Goal: Task Accomplishment & Management: Manage account settings

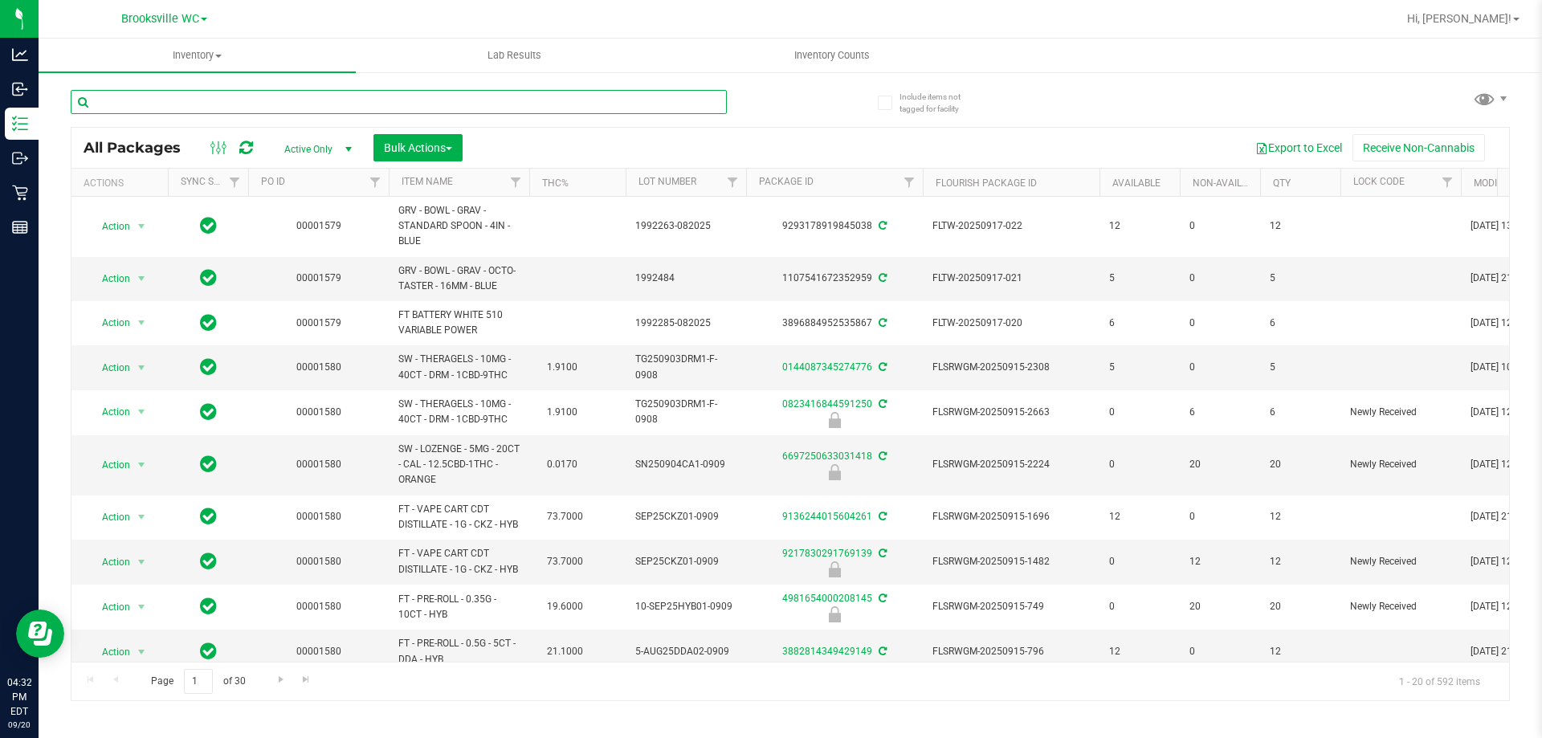
click at [479, 92] on input "text" at bounding box center [399, 102] width 656 height 24
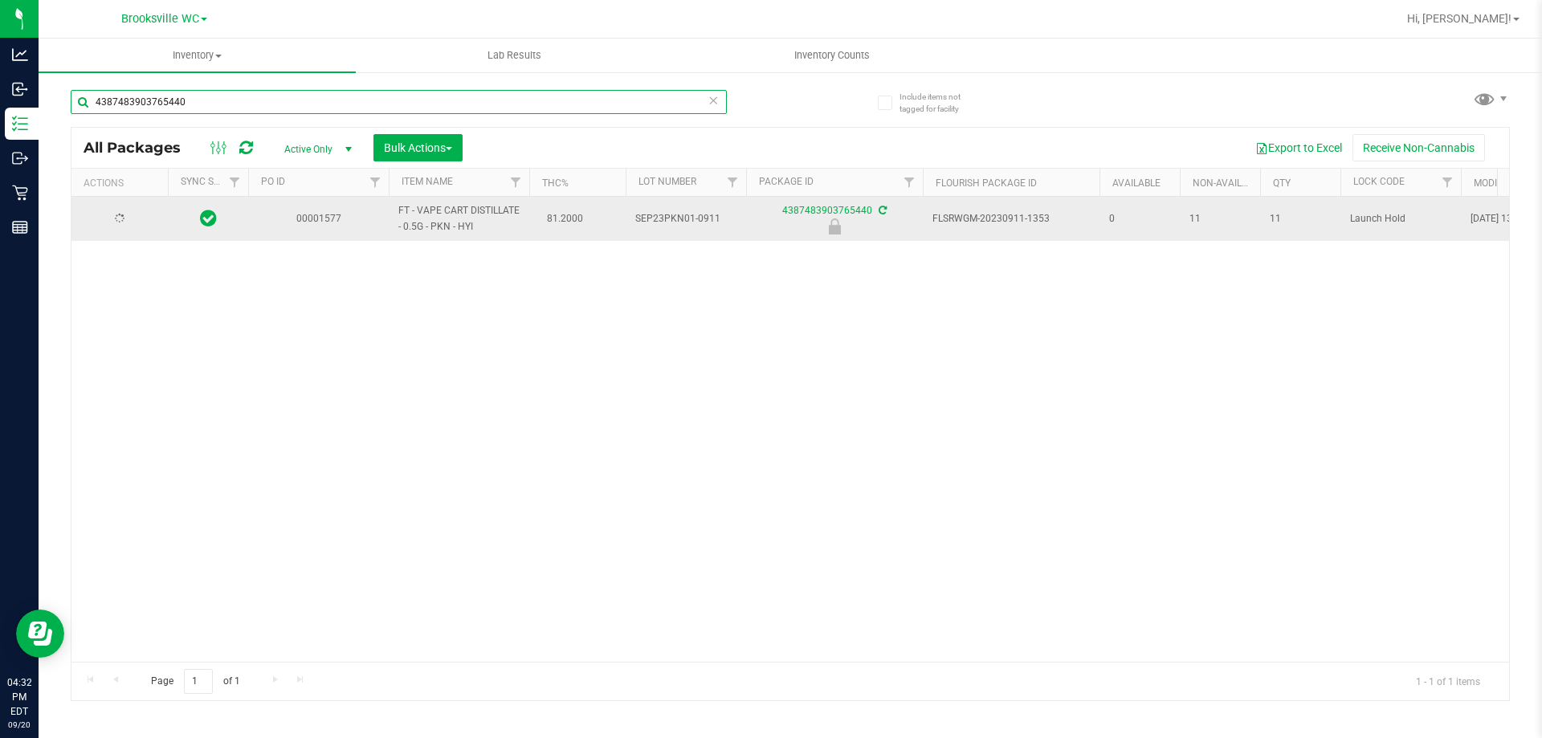
type input "4387483903765440"
click at [116, 229] on span "Action" at bounding box center [109, 219] width 43 height 22
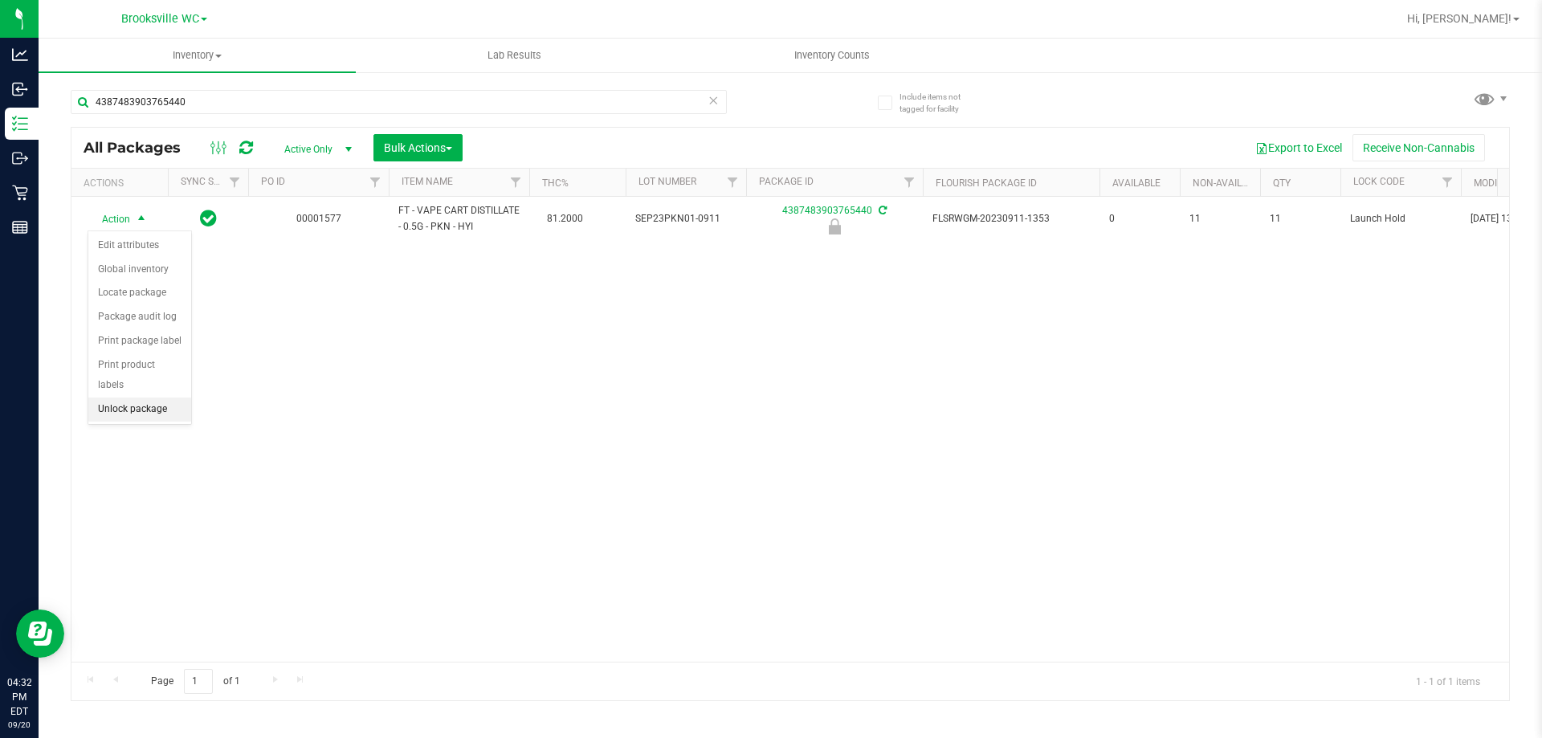
click at [173, 398] on li "Unlock package" at bounding box center [139, 410] width 103 height 24
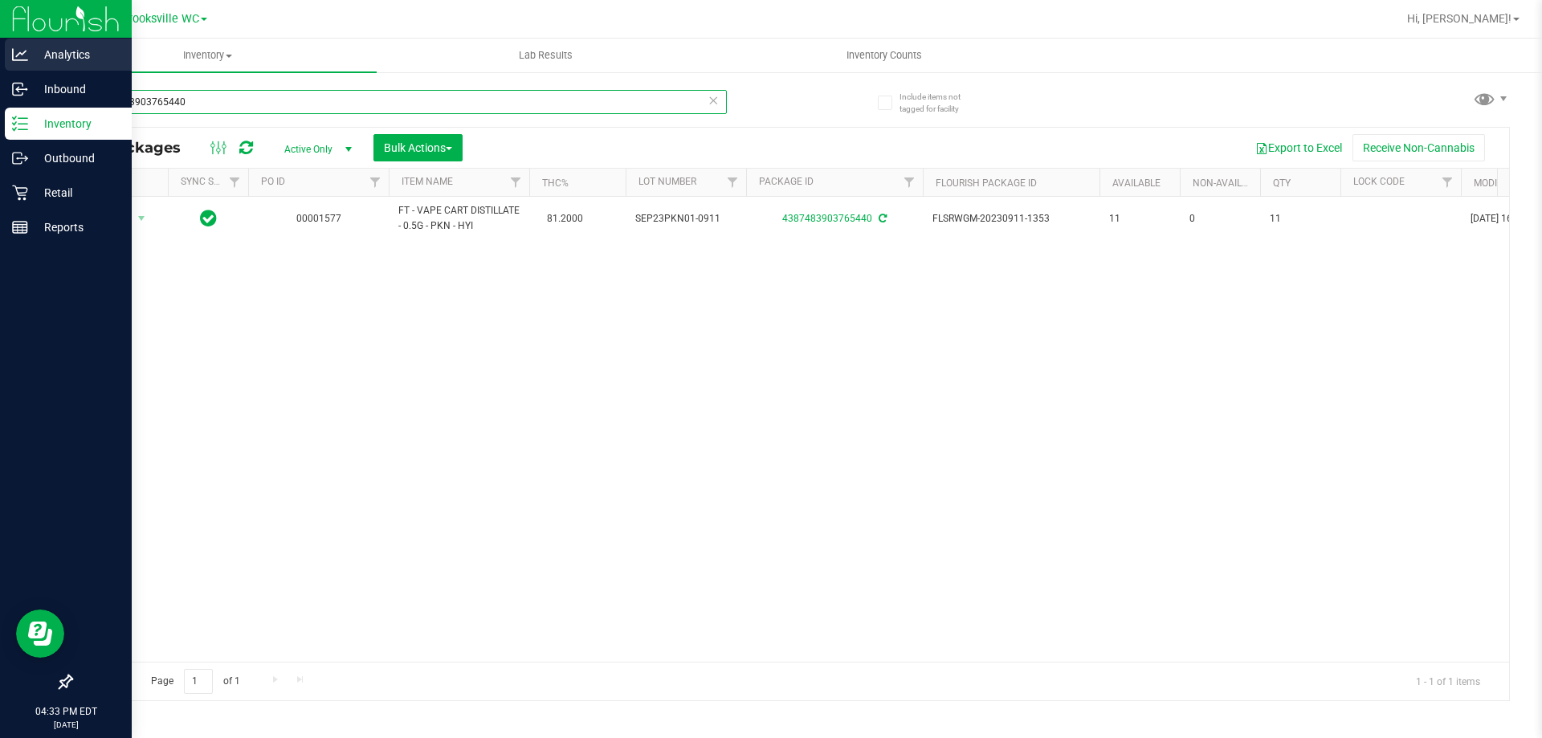
drag, startPoint x: 282, startPoint y: 92, endPoint x: 0, endPoint y: 40, distance: 286.5
click at [0, 40] on div "Analytics Inbound Inventory Outbound Retail Reports 04:33 PM EDT [DATE] 09/20 B…" at bounding box center [771, 369] width 1542 height 738
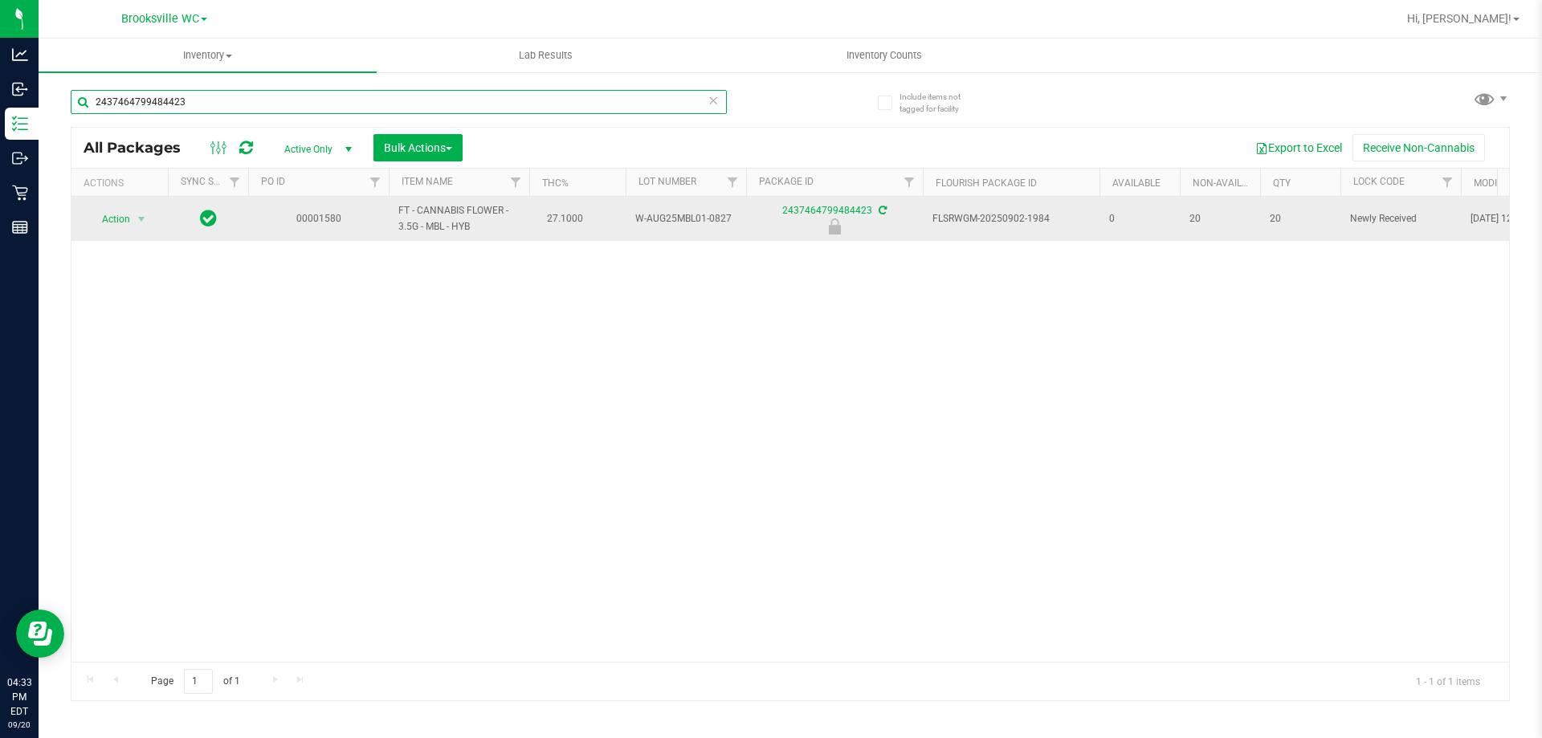
type input "2437464799484423"
click at [120, 212] on span "Action" at bounding box center [109, 219] width 43 height 22
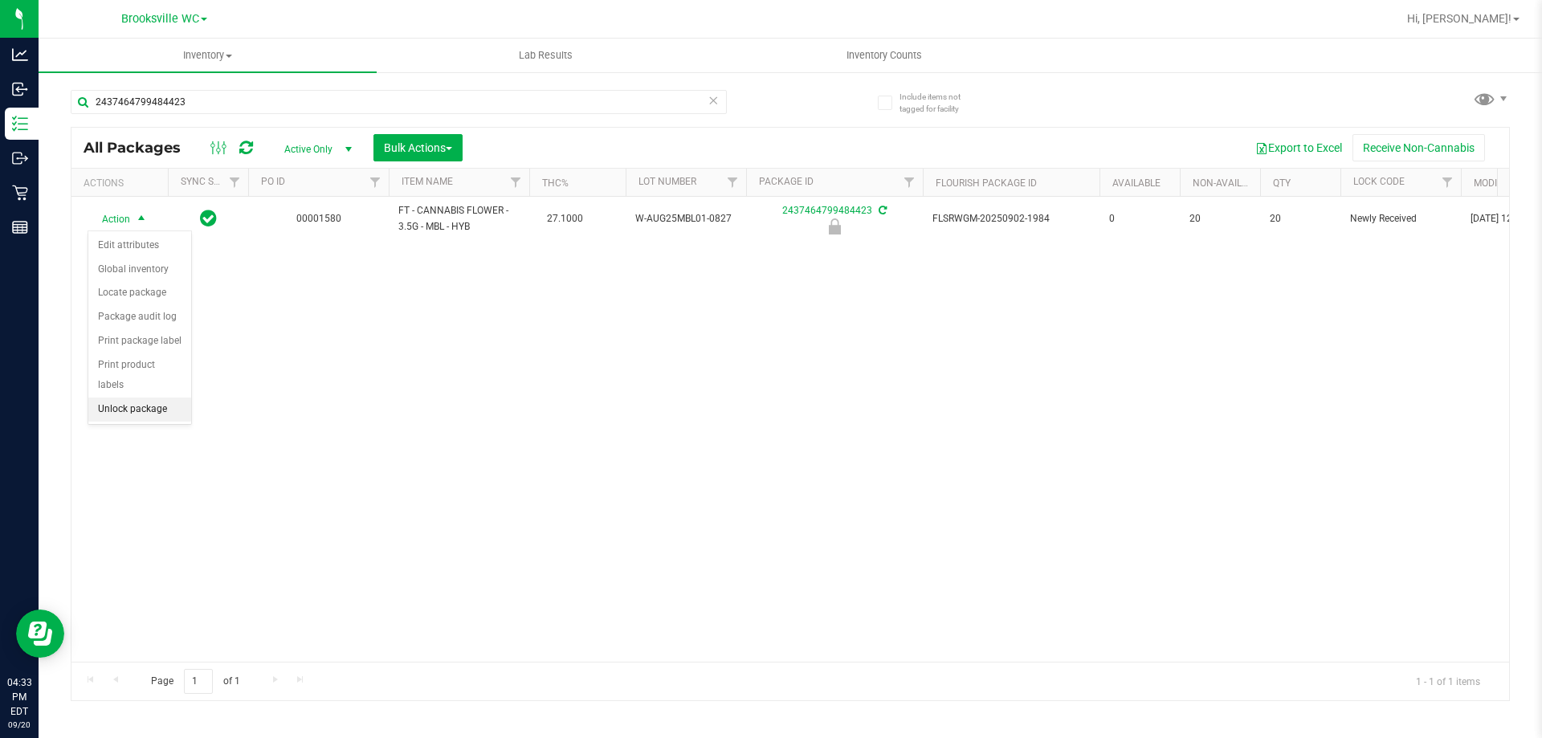
click at [153, 398] on li "Unlock package" at bounding box center [139, 410] width 103 height 24
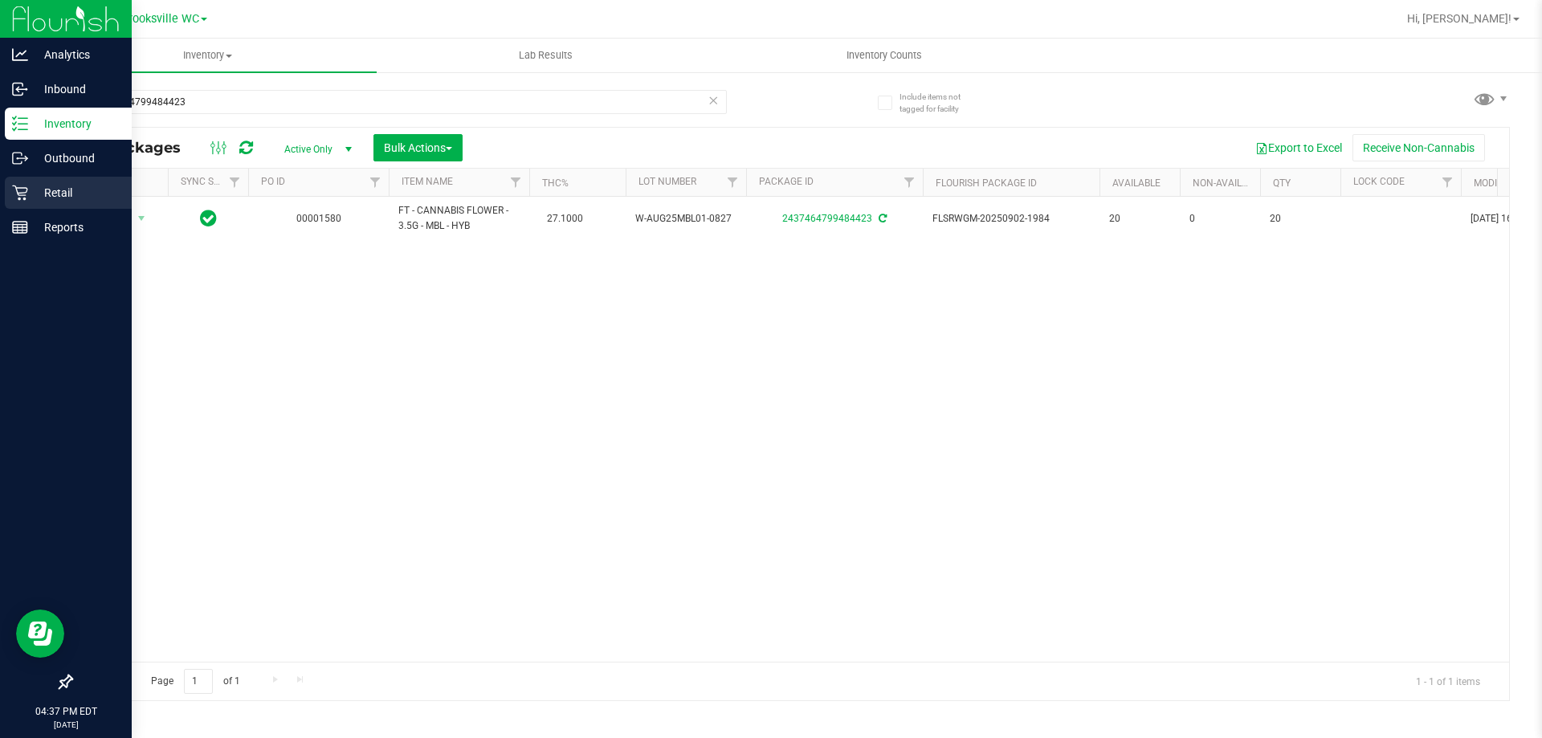
click at [55, 185] on p "Retail" at bounding box center [76, 192] width 96 height 19
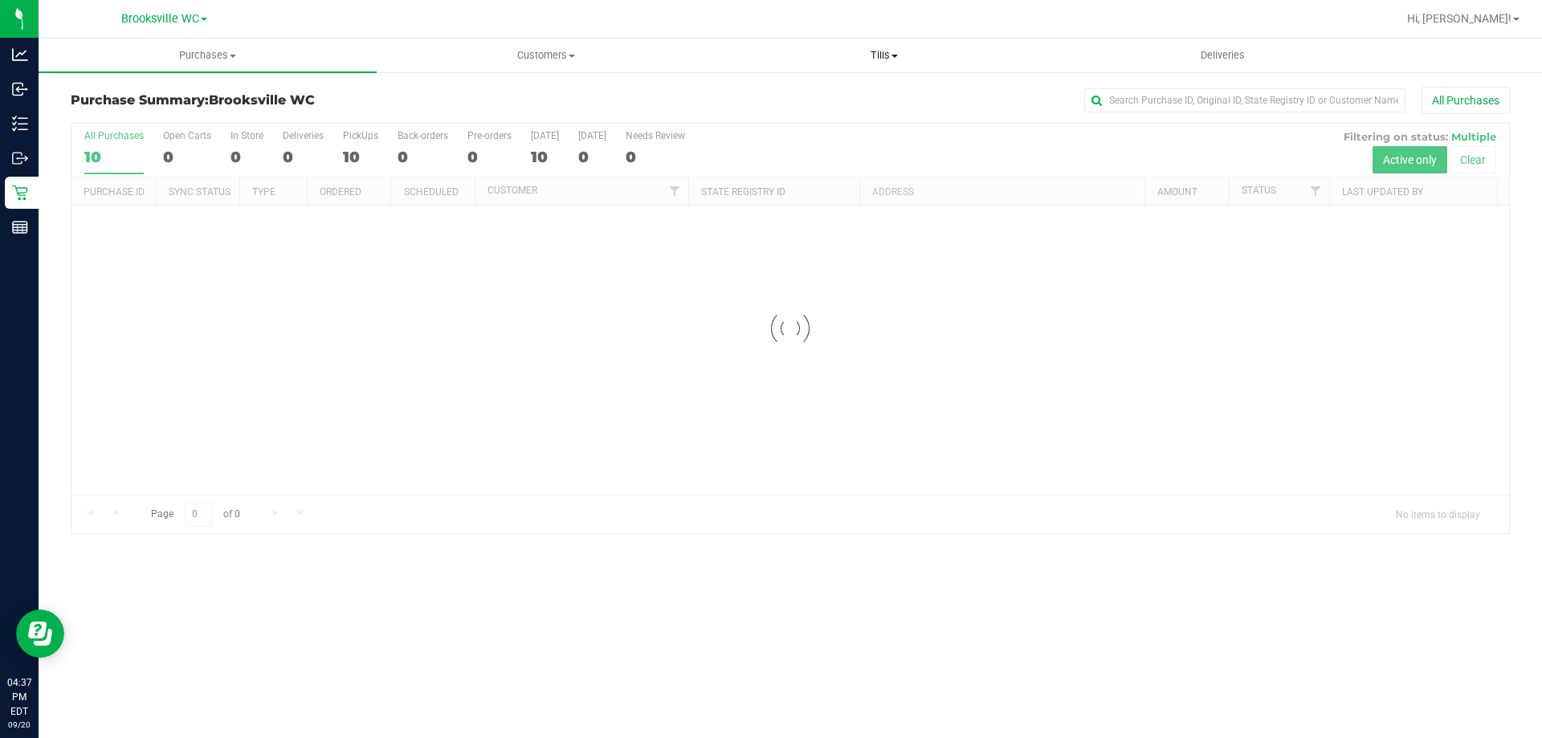
click at [858, 69] on uib-tab-heading "Tills Manage tills Reconcile e-payments" at bounding box center [884, 55] width 336 height 32
click at [835, 103] on li "Manage tills" at bounding box center [884, 97] width 338 height 19
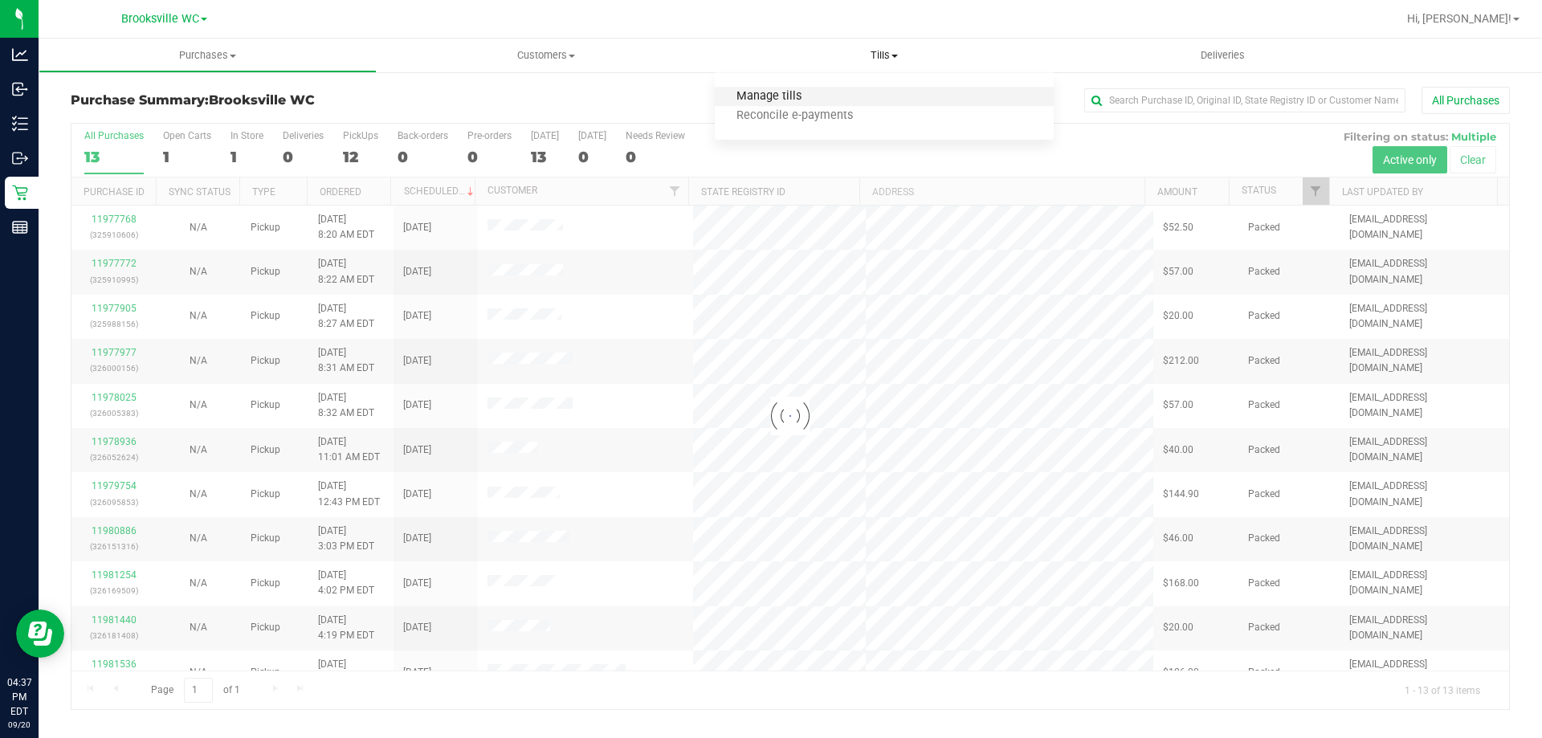
click at [753, 96] on span "Manage tills" at bounding box center [769, 97] width 108 height 14
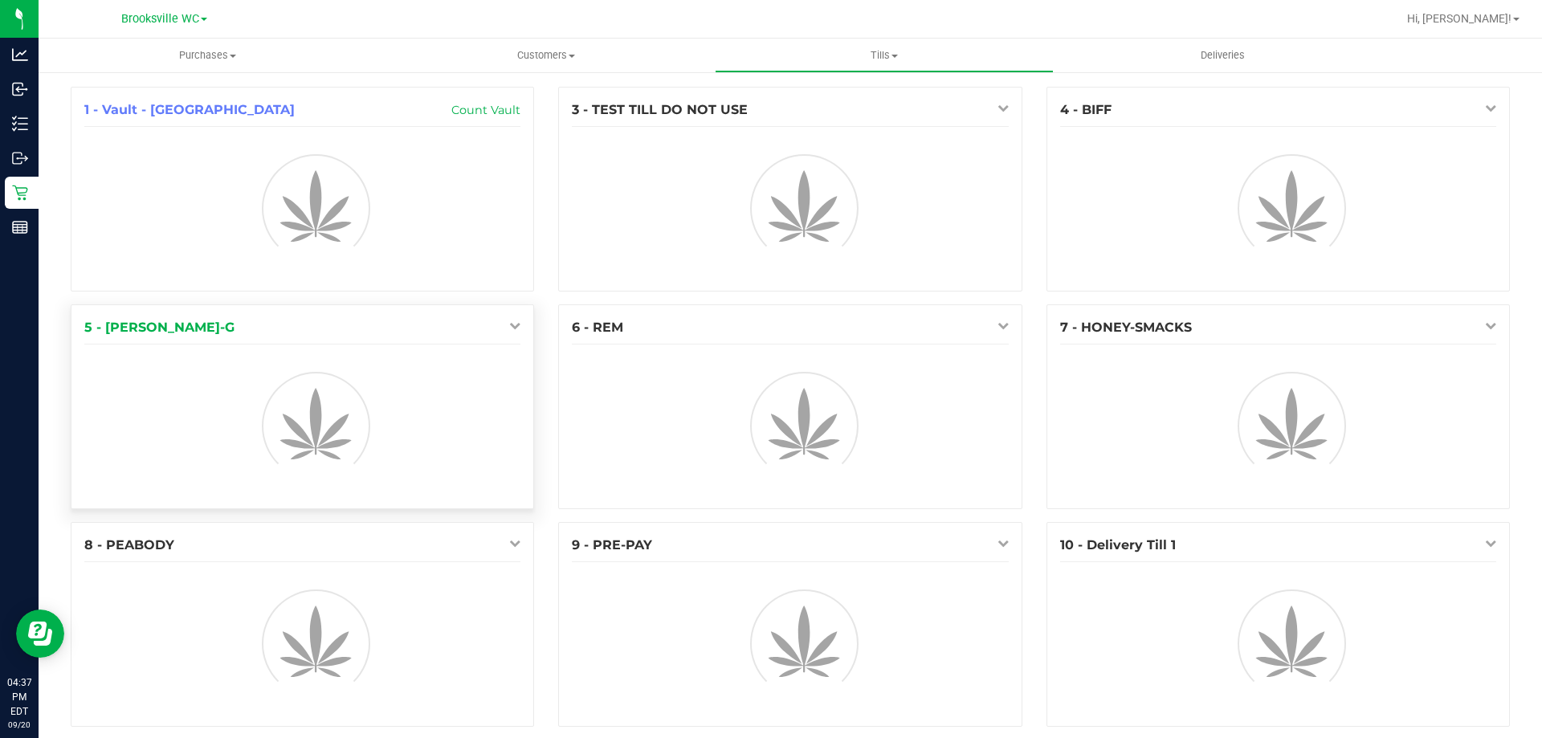
scroll to position [18, 0]
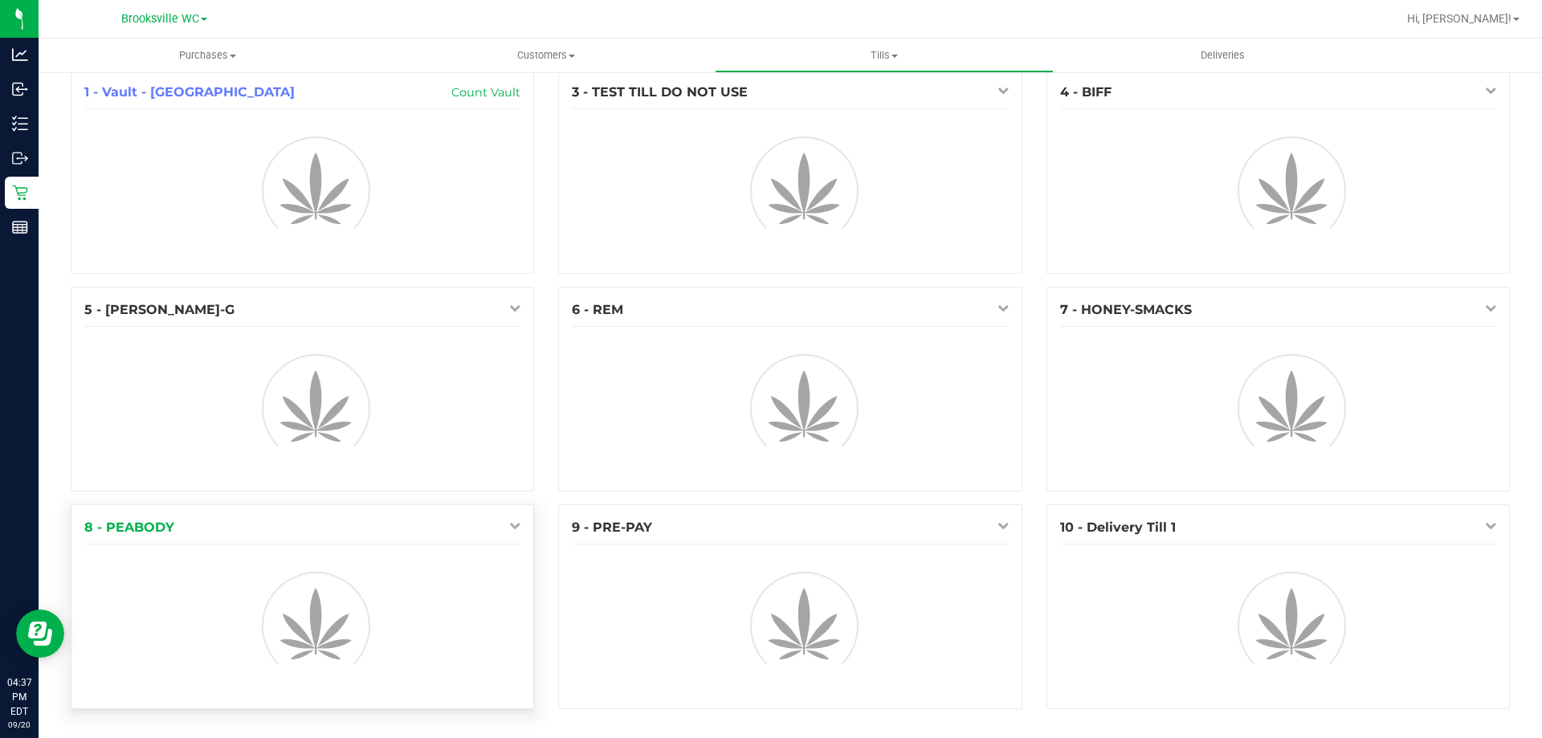
click at [502, 539] on div "8 - PEABODY" at bounding box center [302, 606] width 463 height 205
click at [503, 537] on div "8 - PEABODY" at bounding box center [302, 606] width 463 height 205
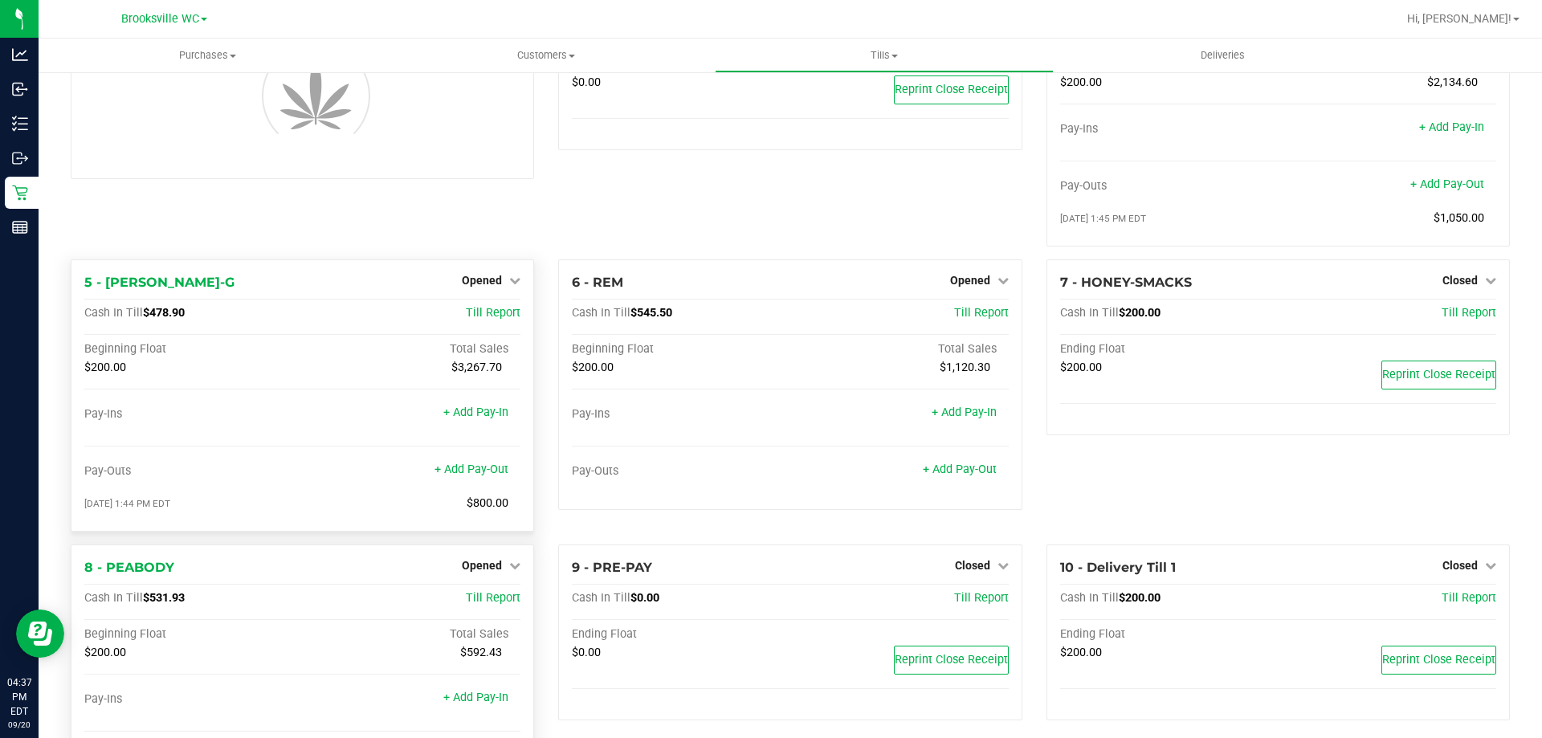
scroll to position [200, 0]
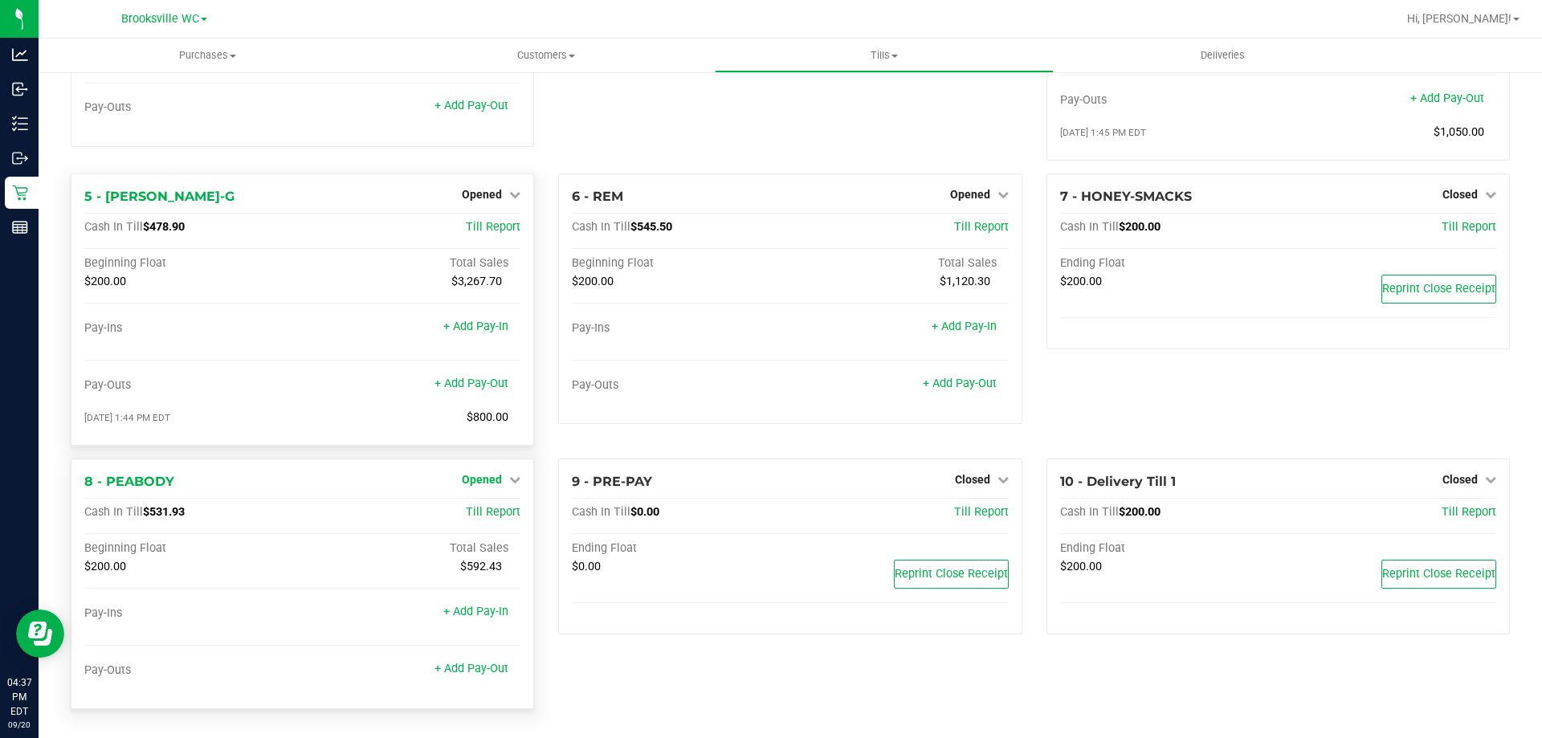
click at [485, 484] on span "Opened" at bounding box center [482, 479] width 40 height 13
click at [493, 520] on link "Close Till" at bounding box center [484, 513] width 43 height 13
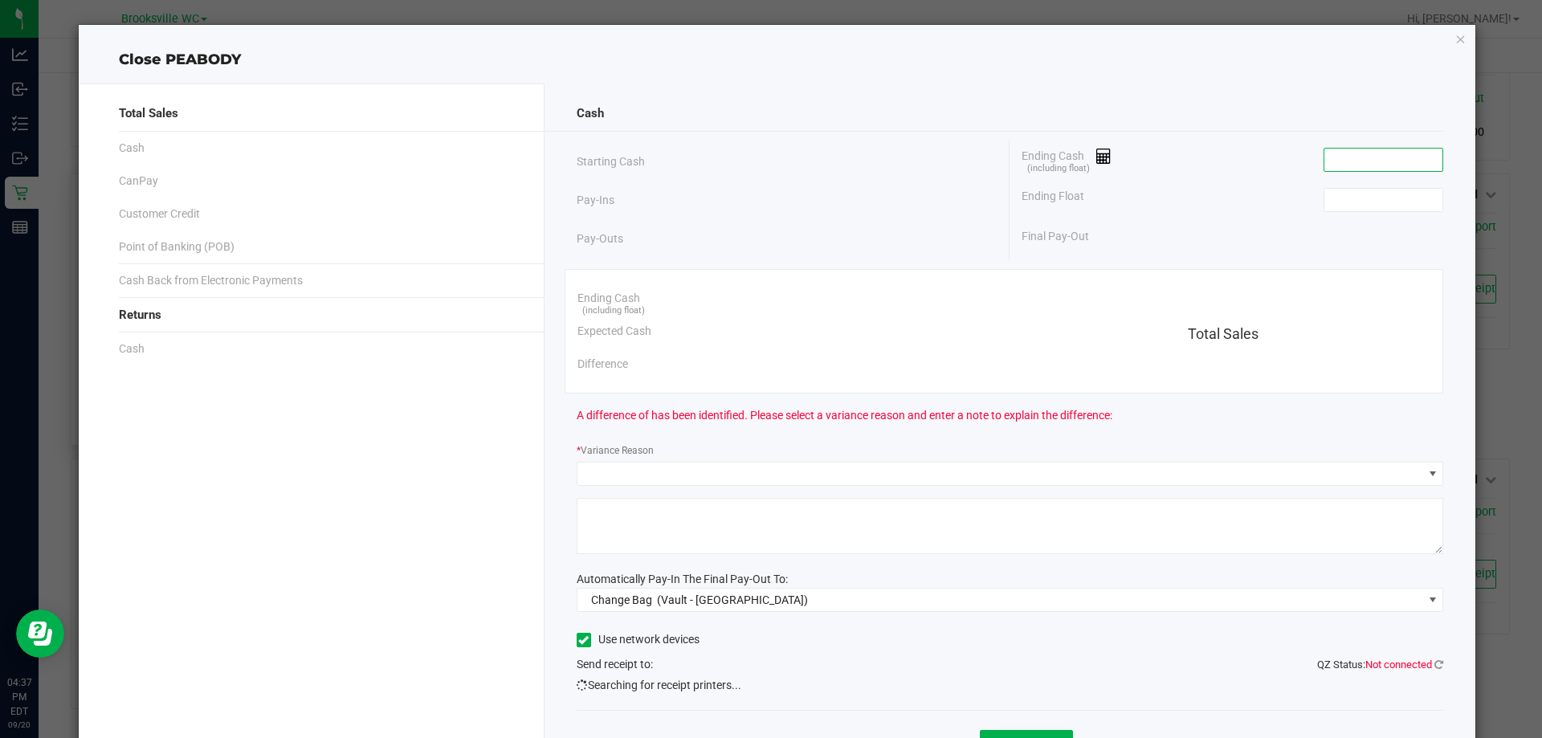
click at [1372, 165] on input at bounding box center [1383, 160] width 118 height 22
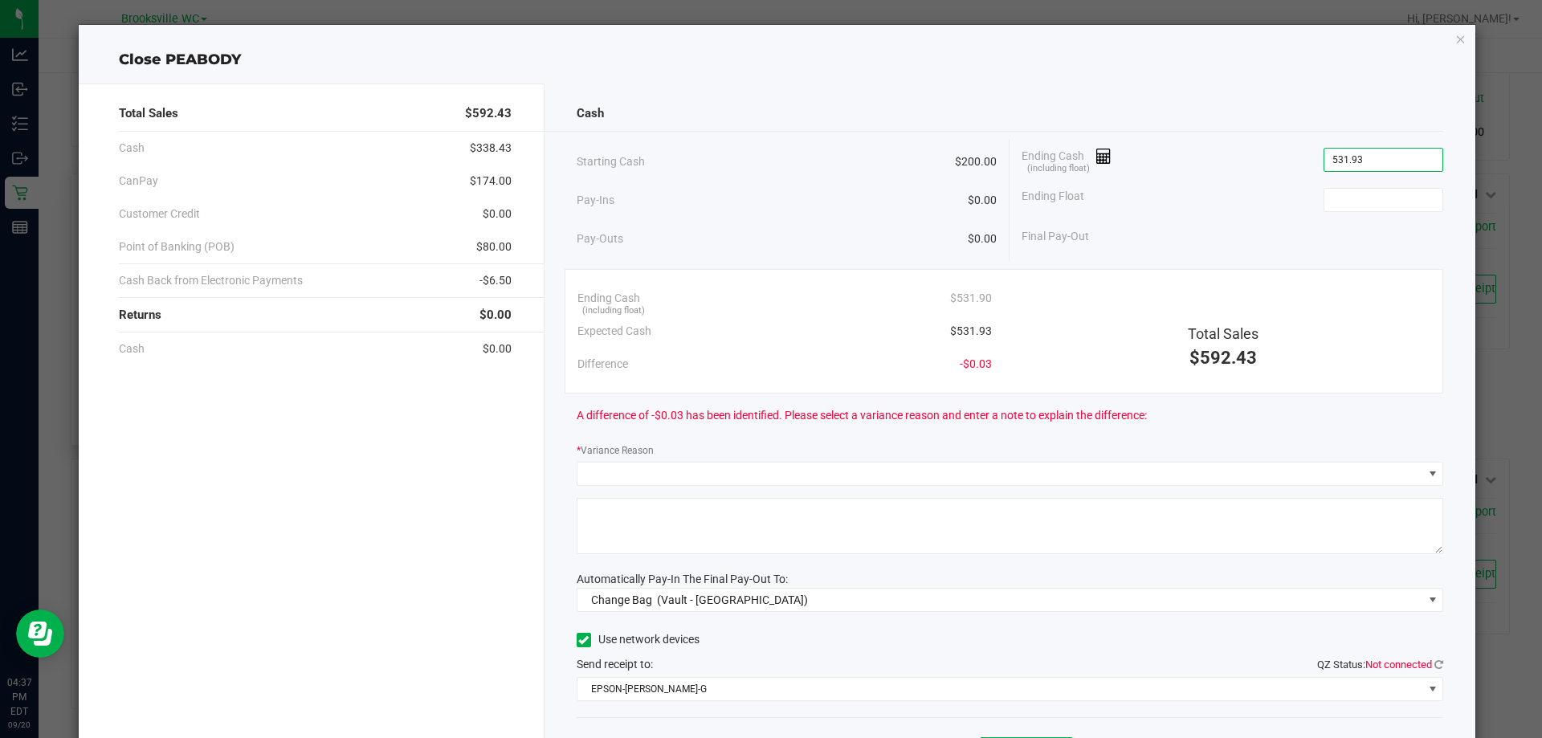
type input "$531.93"
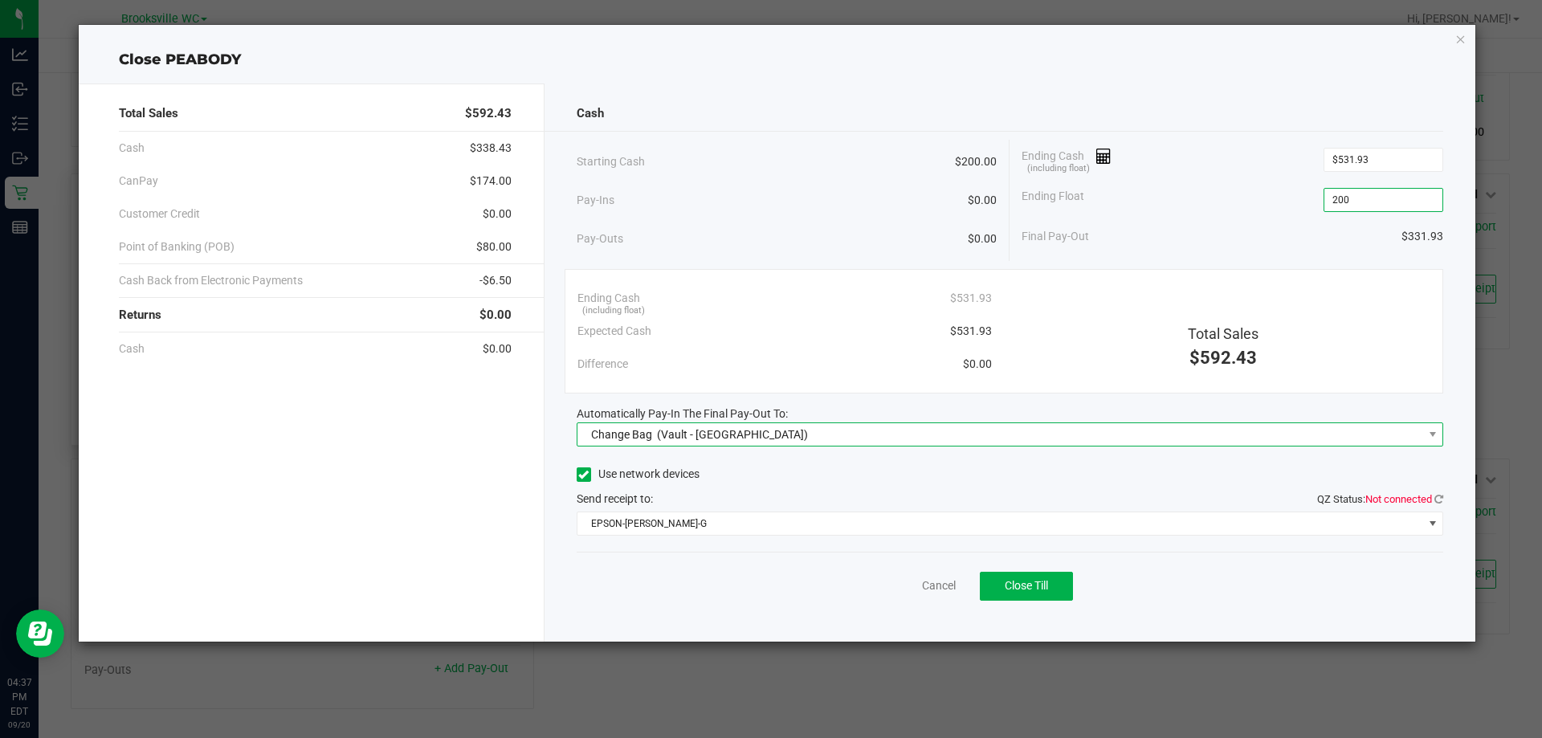
type input "$200.00"
click at [924, 429] on span "Change Bag (Vault - [GEOGRAPHIC_DATA])" at bounding box center [1000, 434] width 846 height 22
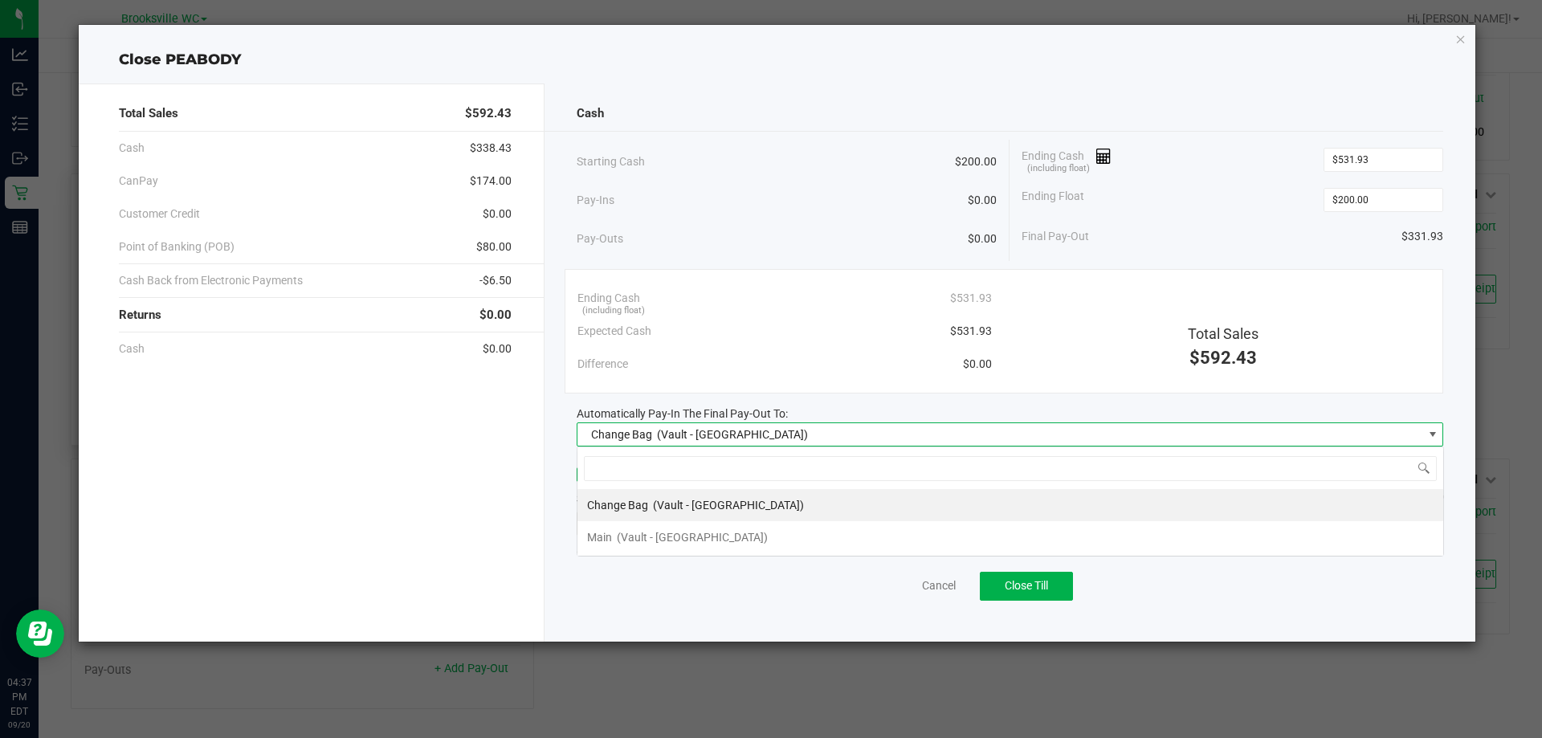
scroll to position [24, 867]
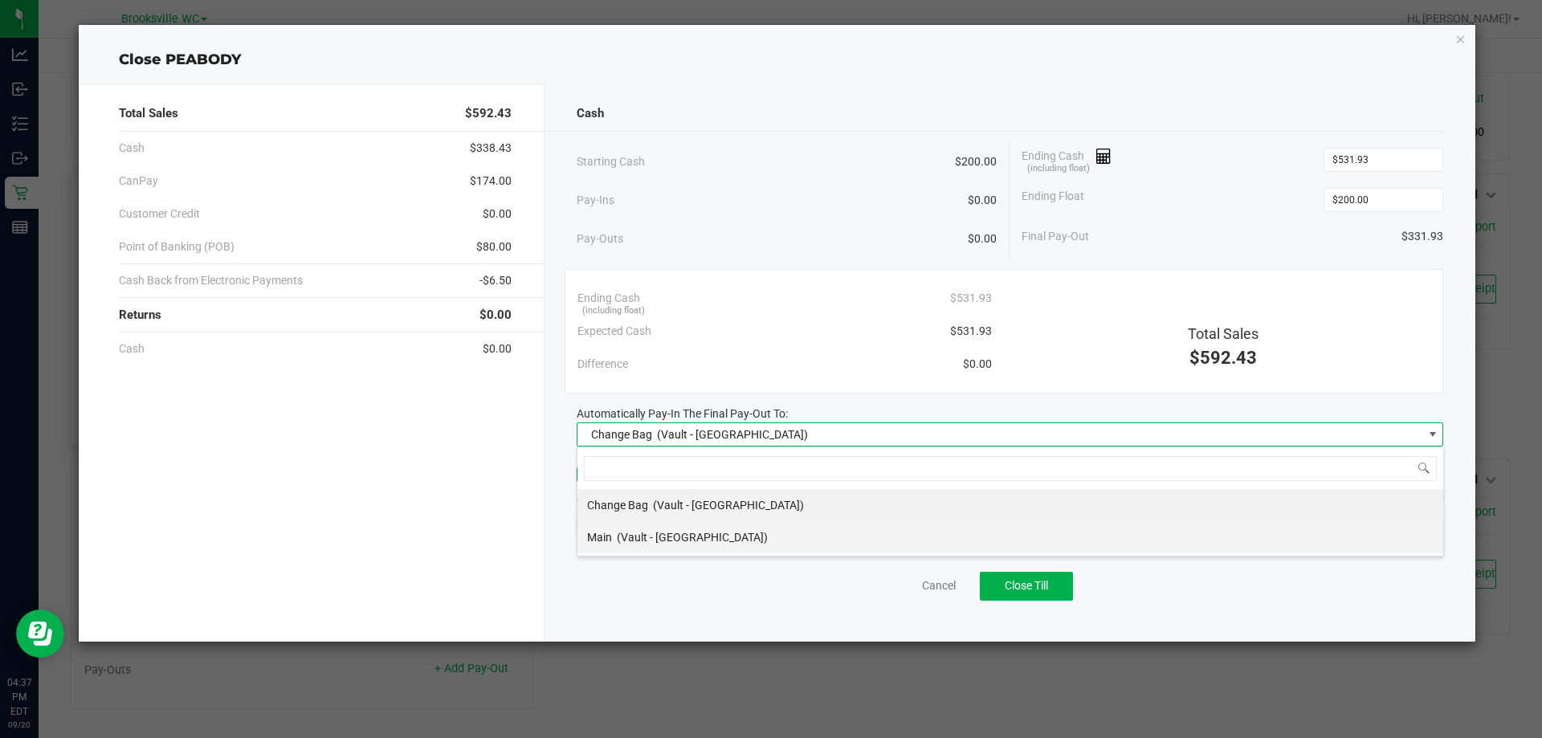
click at [713, 547] on div "Main (Vault - [GEOGRAPHIC_DATA])" at bounding box center [677, 537] width 181 height 29
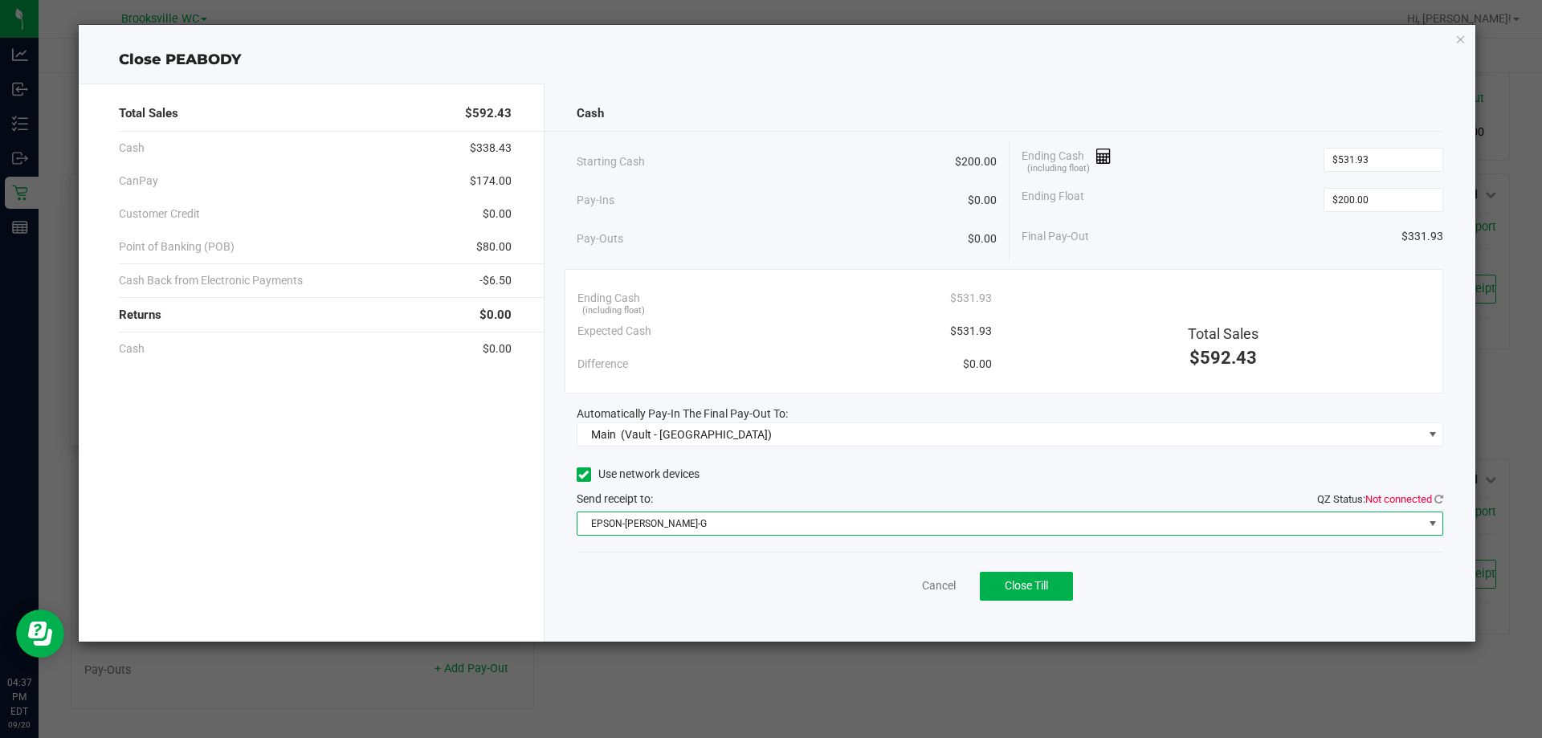
click at [724, 526] on span "EPSON-[PERSON_NAME]-G" at bounding box center [1000, 523] width 846 height 22
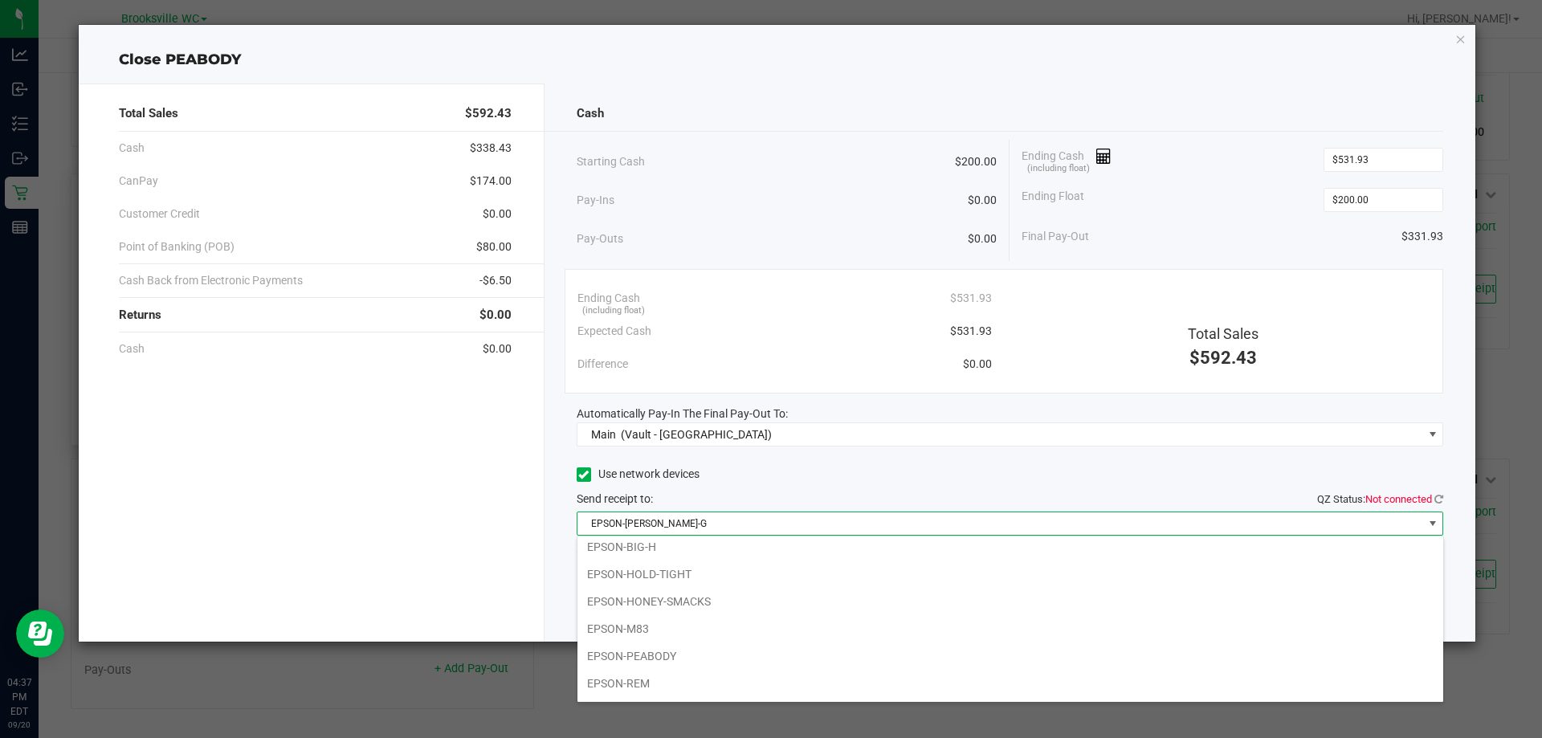
scroll to position [140, 0]
click at [683, 690] on li "EPSON-SMEE" at bounding box center [1010, 685] width 866 height 27
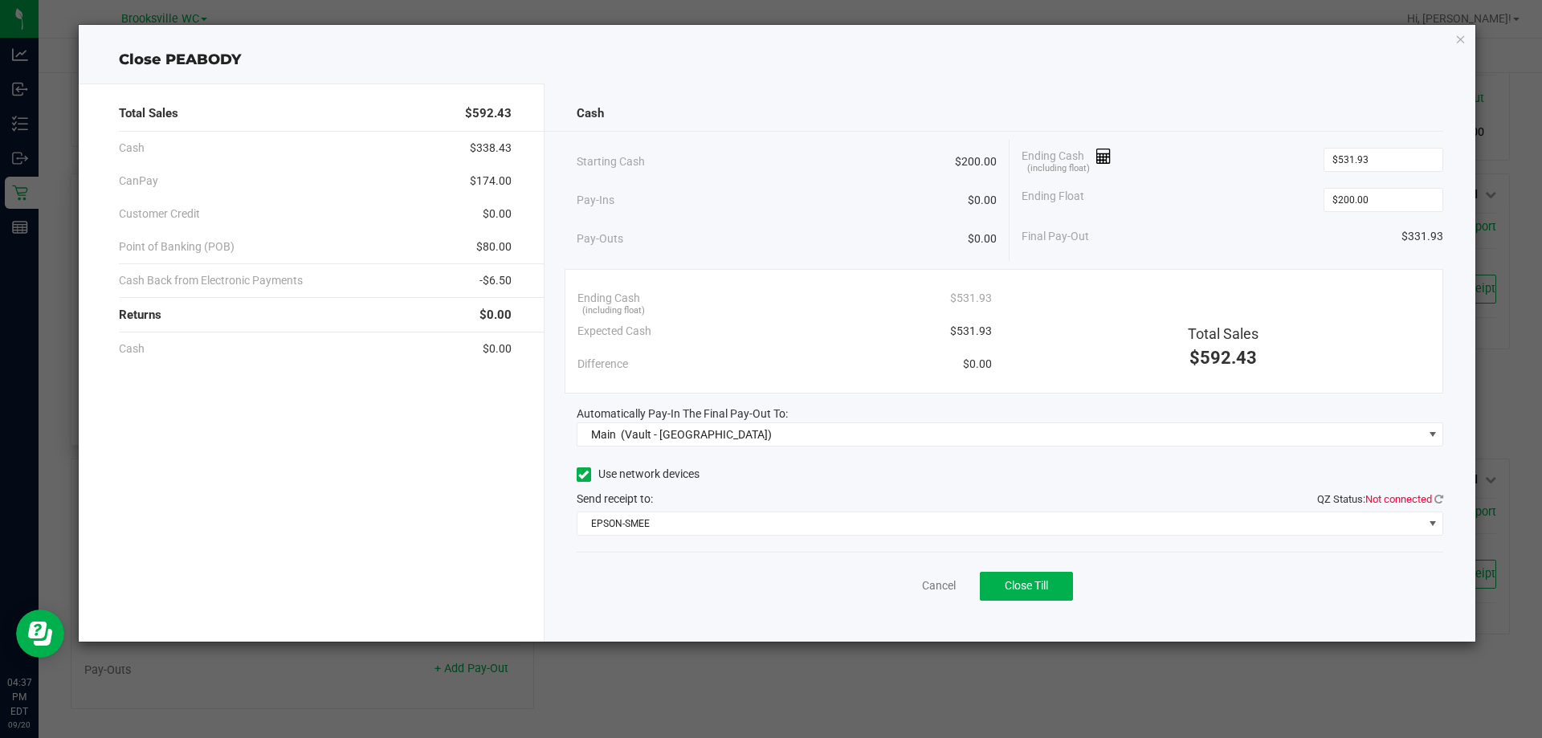
click at [805, 503] on div "Send receipt to: QZ Status: Not connected" at bounding box center [1010, 499] width 867 height 17
click at [1024, 575] on button "Close Till" at bounding box center [1026, 586] width 93 height 29
click at [911, 577] on div "Dismiss Reprint Closing Receipt" at bounding box center [1010, 583] width 867 height 62
click at [912, 582] on link "Dismiss" at bounding box center [903, 585] width 39 height 17
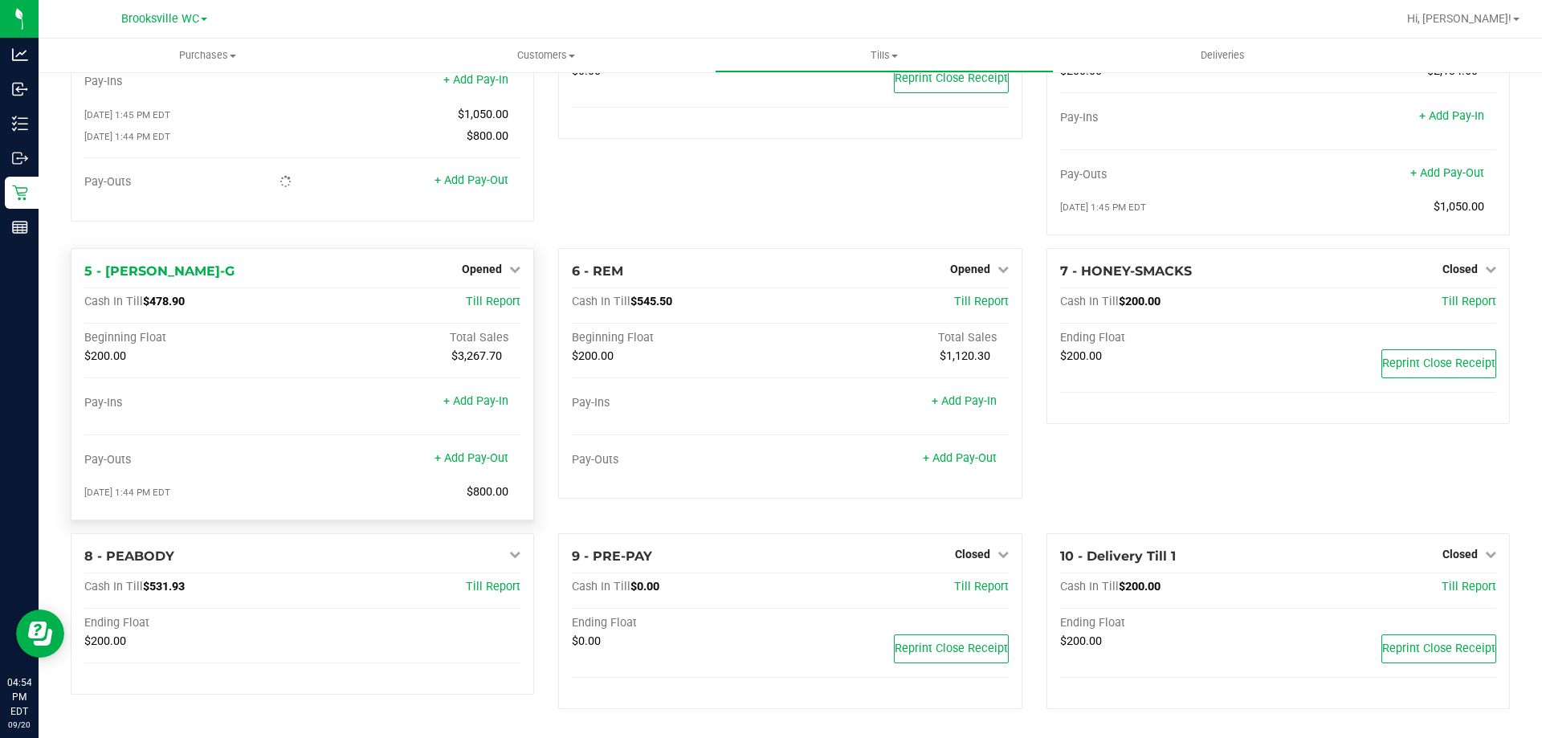
scroll to position [0, 0]
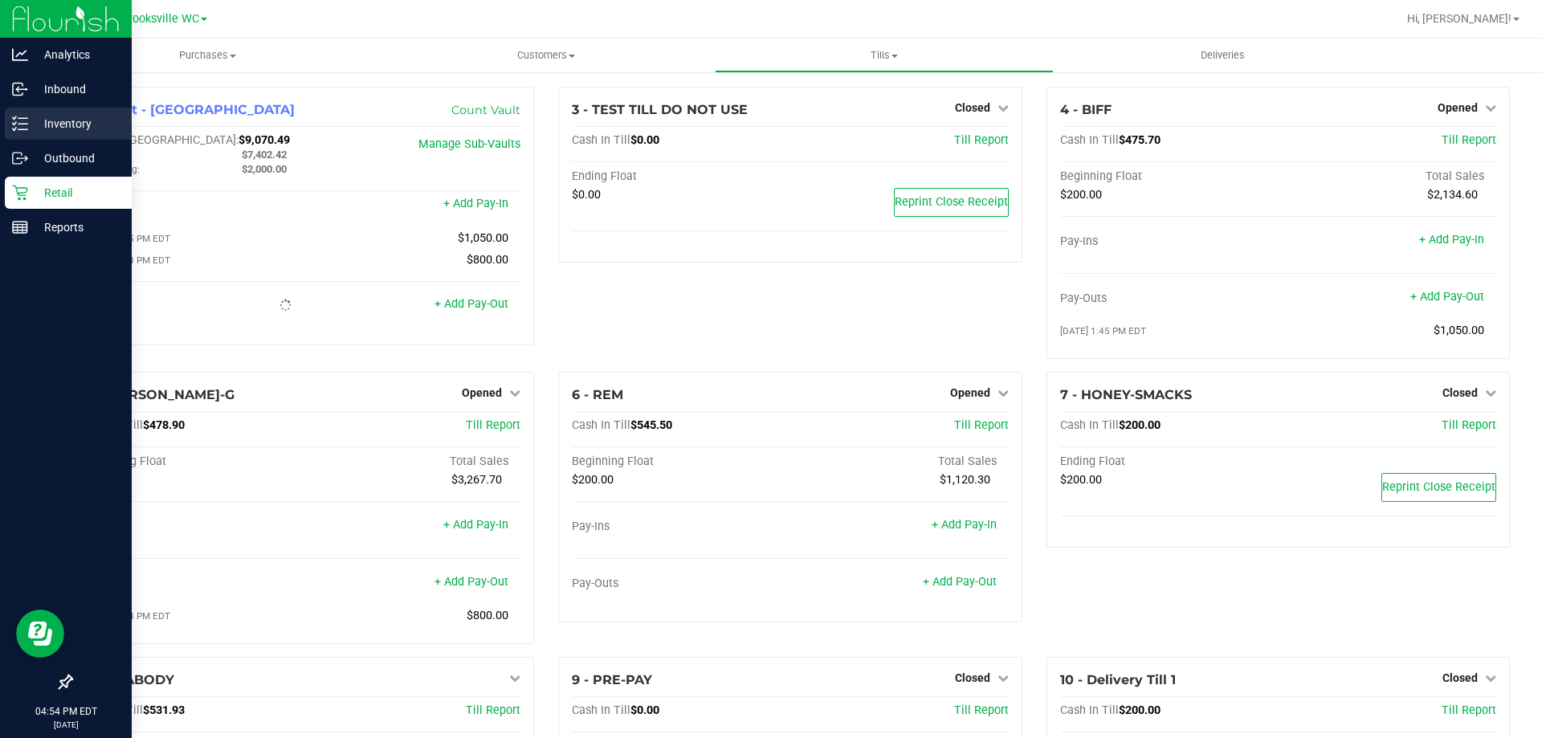
click at [32, 126] on p "Inventory" at bounding box center [76, 123] width 96 height 19
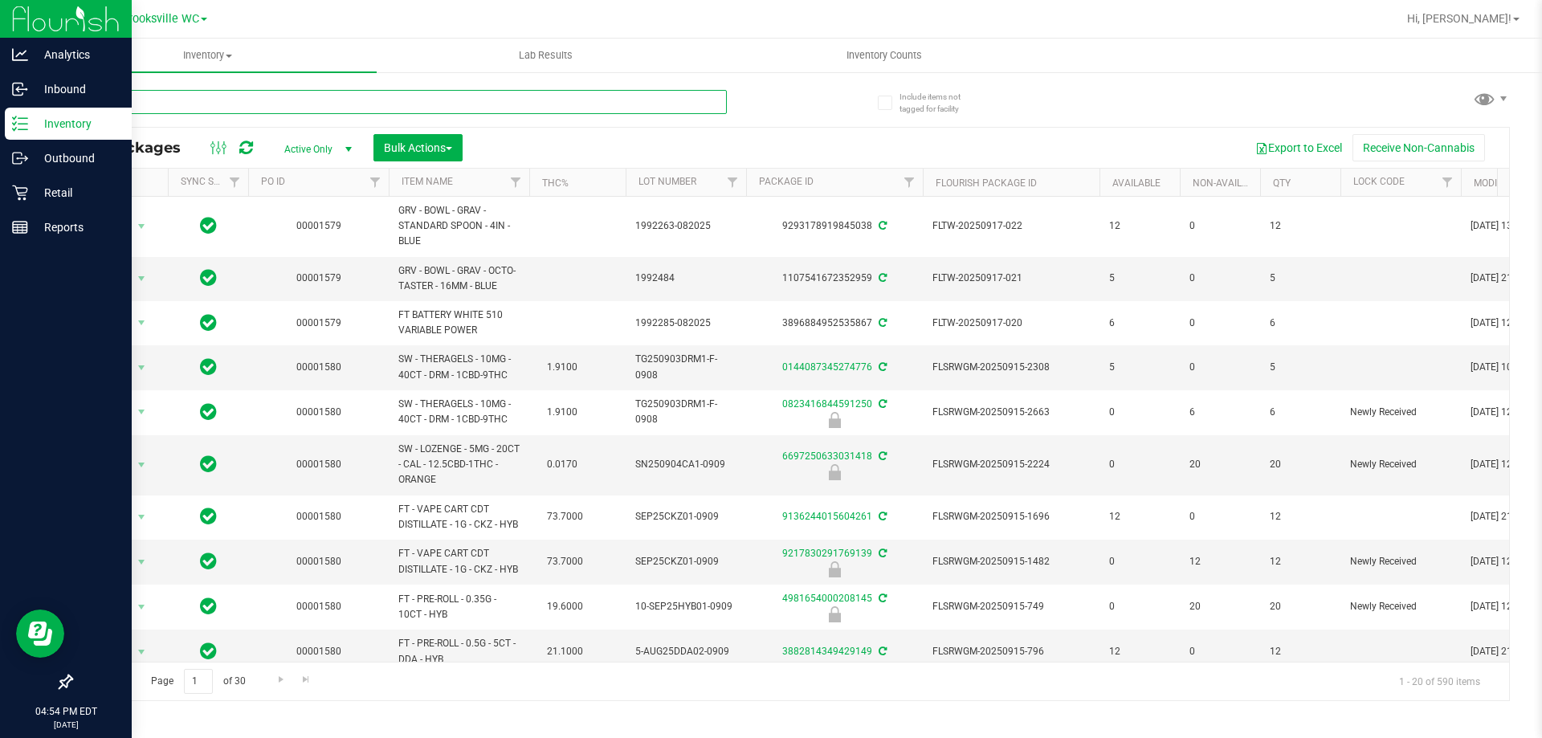
click at [434, 96] on input "text" at bounding box center [399, 102] width 656 height 24
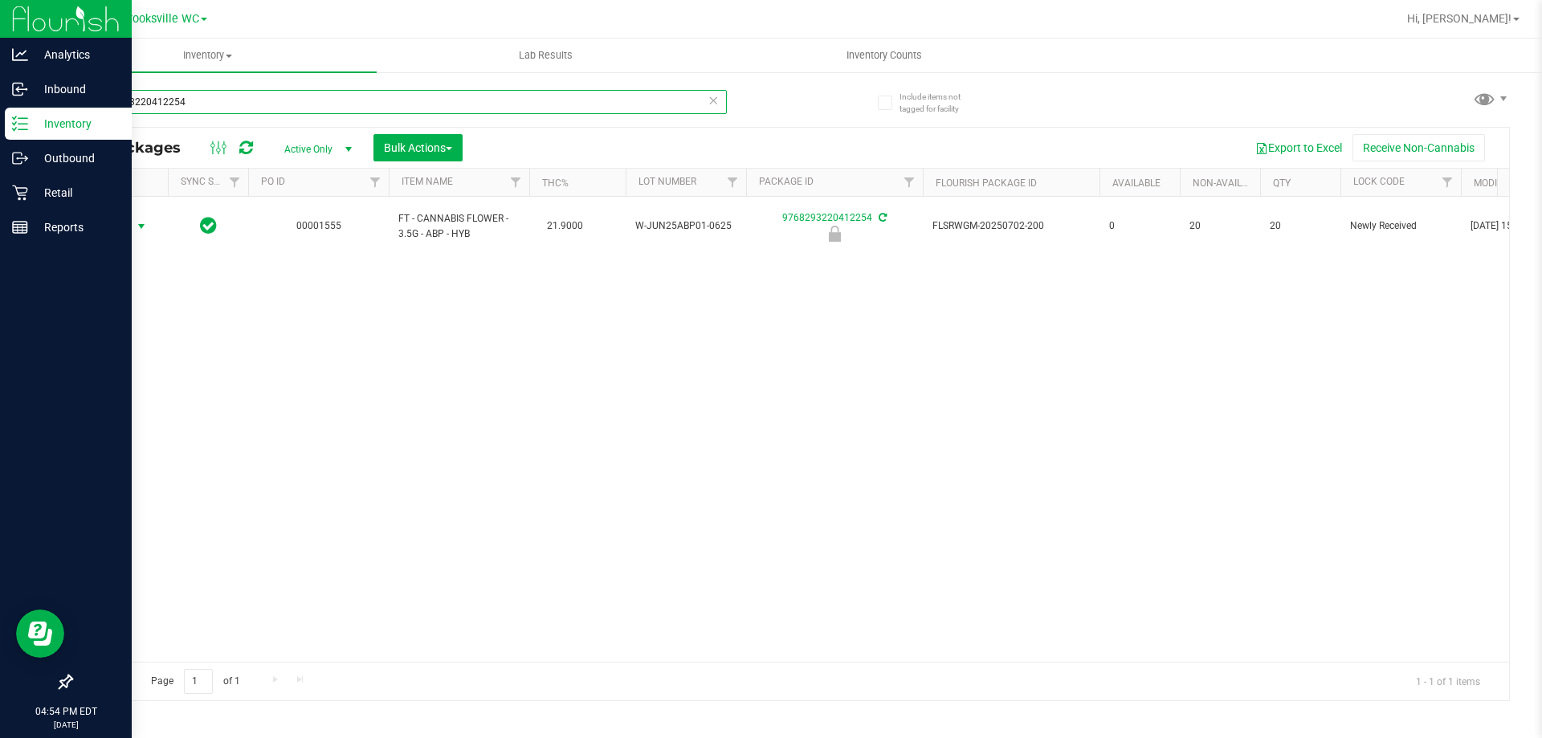
type input "9768293220412254"
click at [114, 226] on span "Action" at bounding box center [109, 226] width 43 height 22
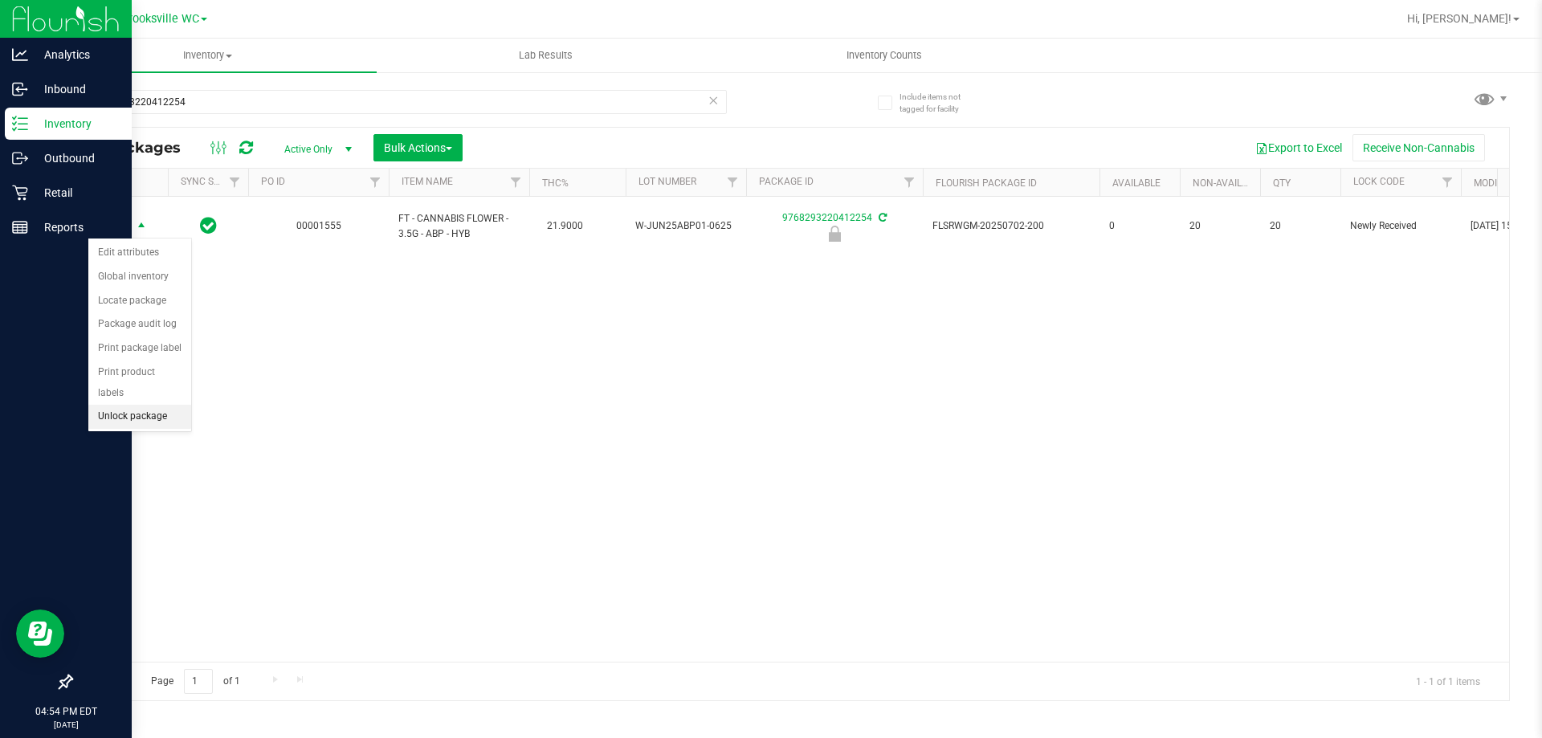
click at [142, 405] on li "Unlock package" at bounding box center [139, 417] width 103 height 24
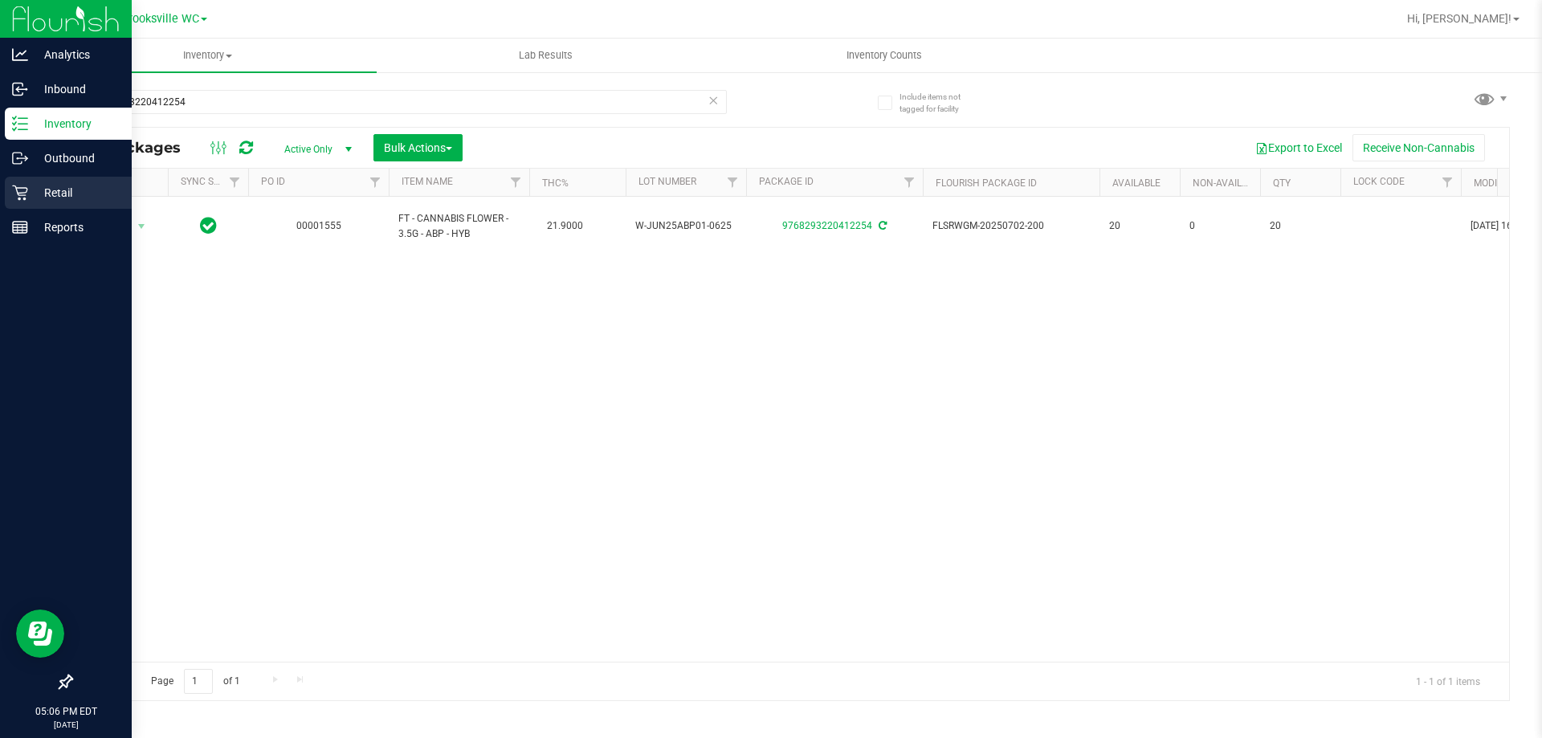
click at [35, 200] on p "Retail" at bounding box center [76, 192] width 96 height 19
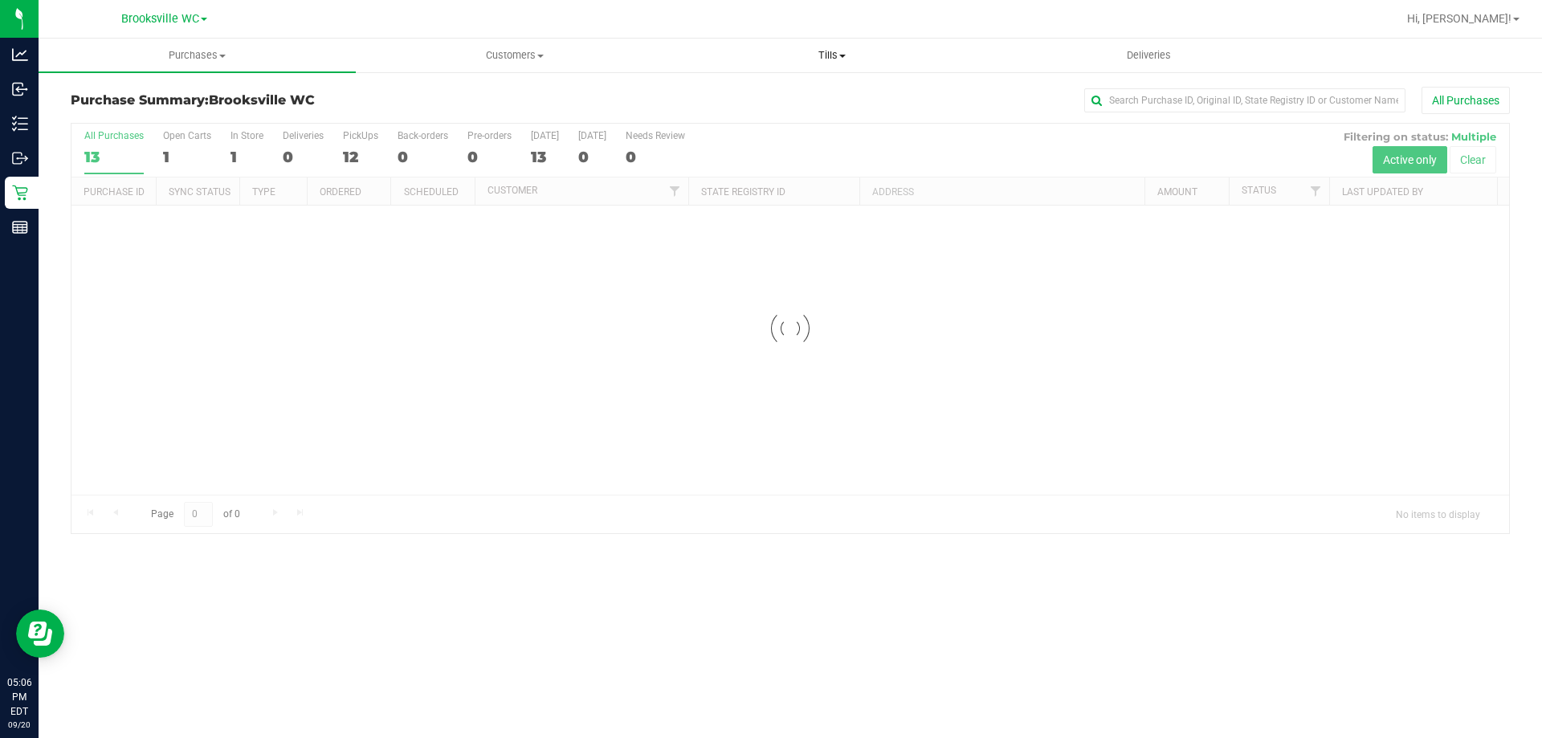
click at [832, 56] on span "Tills" at bounding box center [832, 55] width 316 height 14
click at [782, 103] on li "Manage tills" at bounding box center [831, 97] width 317 height 19
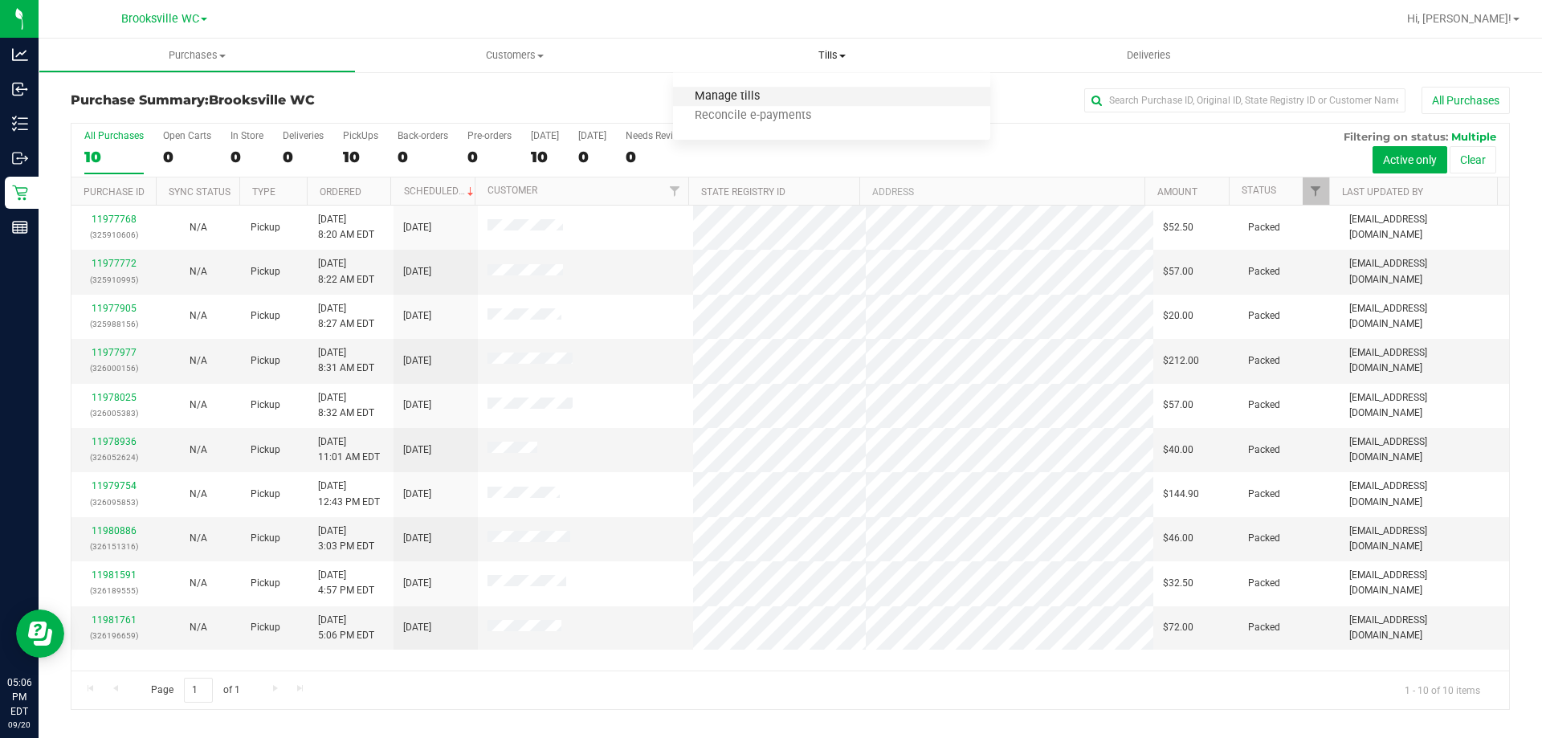
click at [749, 91] on span "Manage tills" at bounding box center [727, 97] width 108 height 14
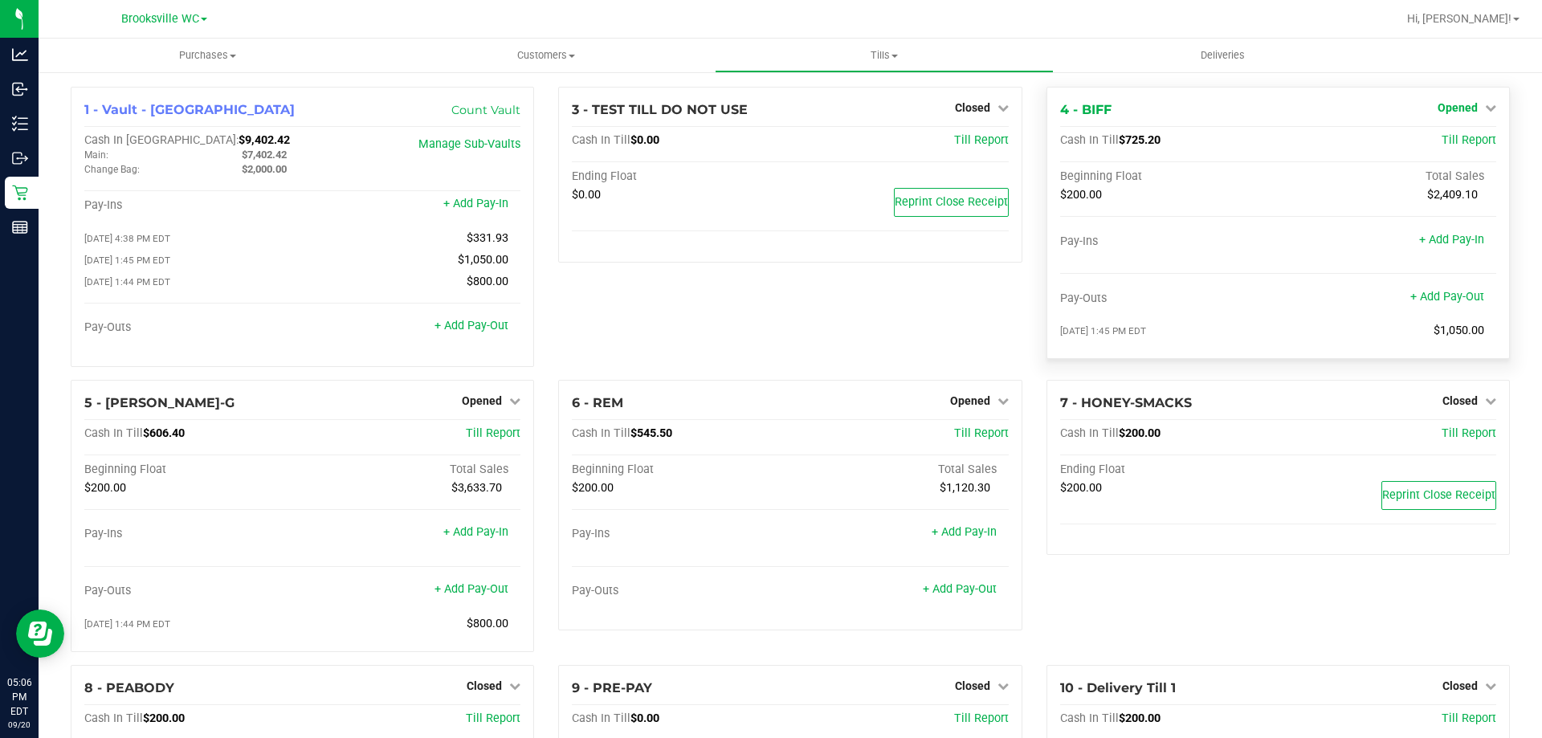
click at [1458, 111] on span "Opened" at bounding box center [1458, 107] width 40 height 13
click at [1453, 145] on link "Close Till" at bounding box center [1459, 141] width 43 height 13
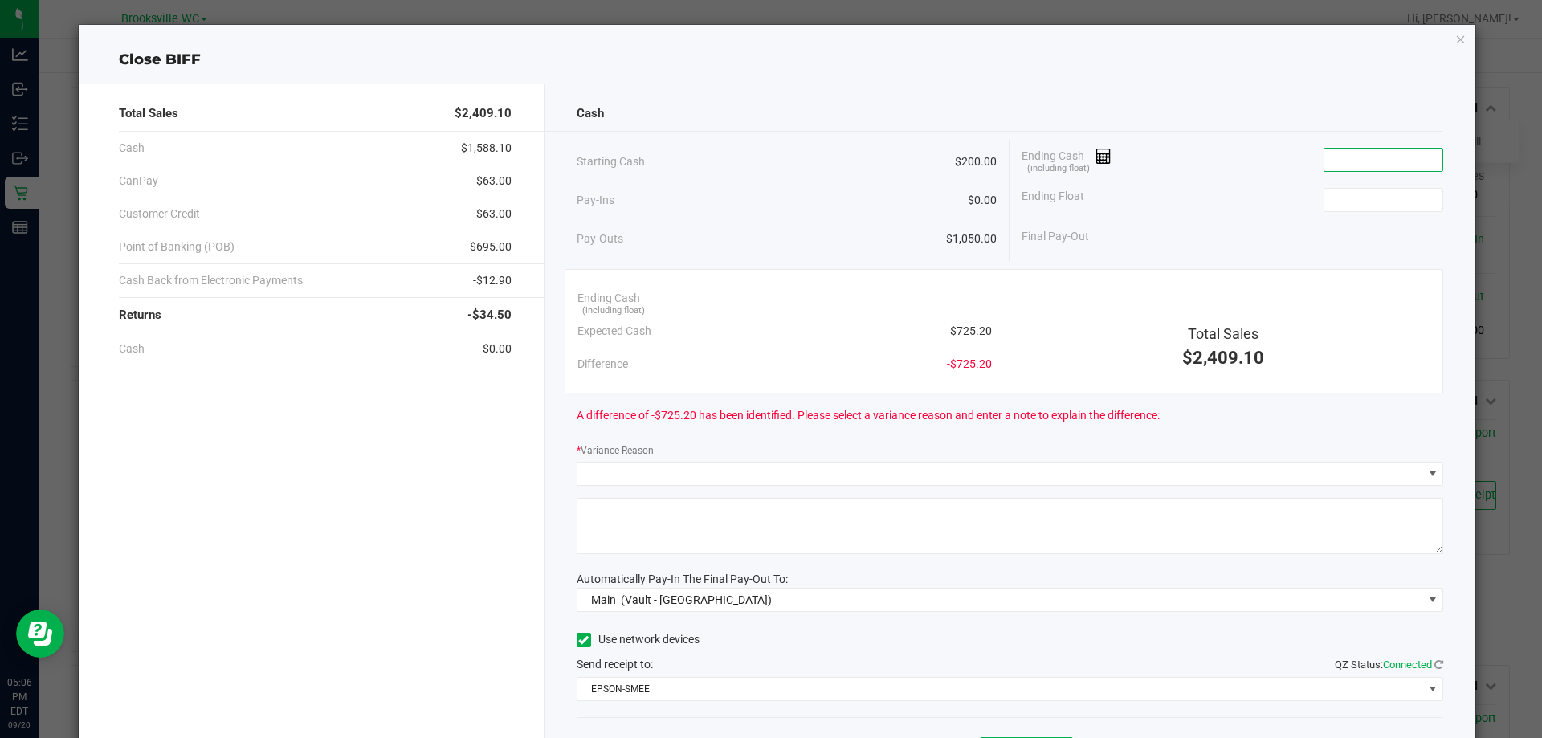
click at [1327, 159] on input at bounding box center [1383, 160] width 118 height 22
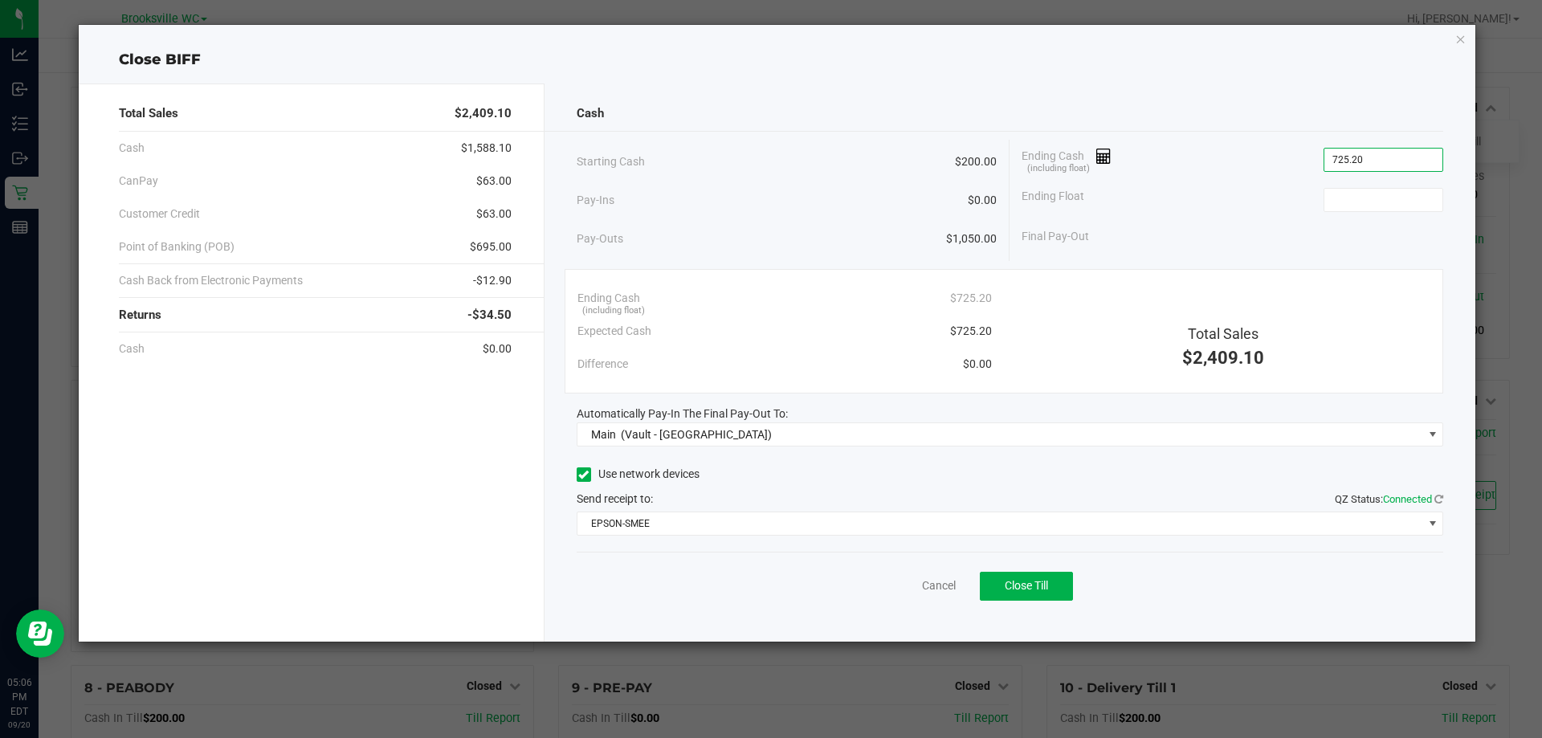
type input "$725.20"
type input "$200.00"
click at [1229, 162] on div "Ending Cash (including float) $725.20" at bounding box center [1233, 160] width 422 height 40
click at [1042, 597] on button "Close Till" at bounding box center [1026, 586] width 93 height 29
click at [884, 581] on link "Dismiss" at bounding box center [903, 585] width 39 height 17
